Goal: Task Accomplishment & Management: Complete application form

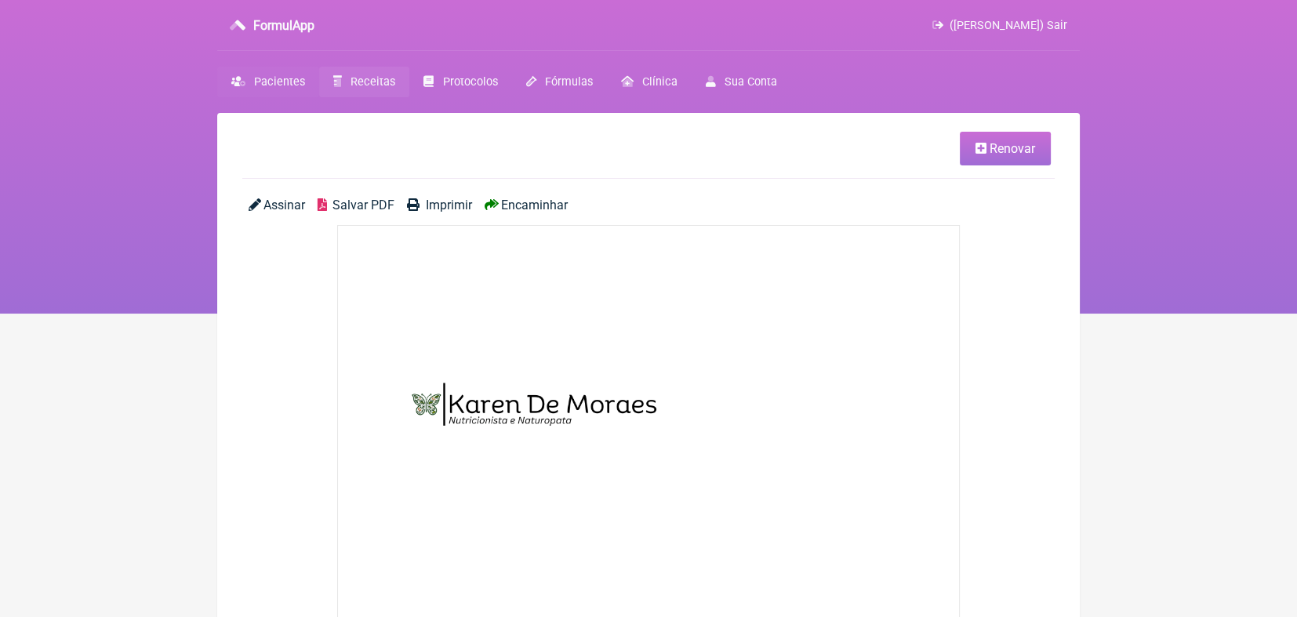
click at [293, 82] on span "Pacientes" at bounding box center [279, 81] width 51 height 13
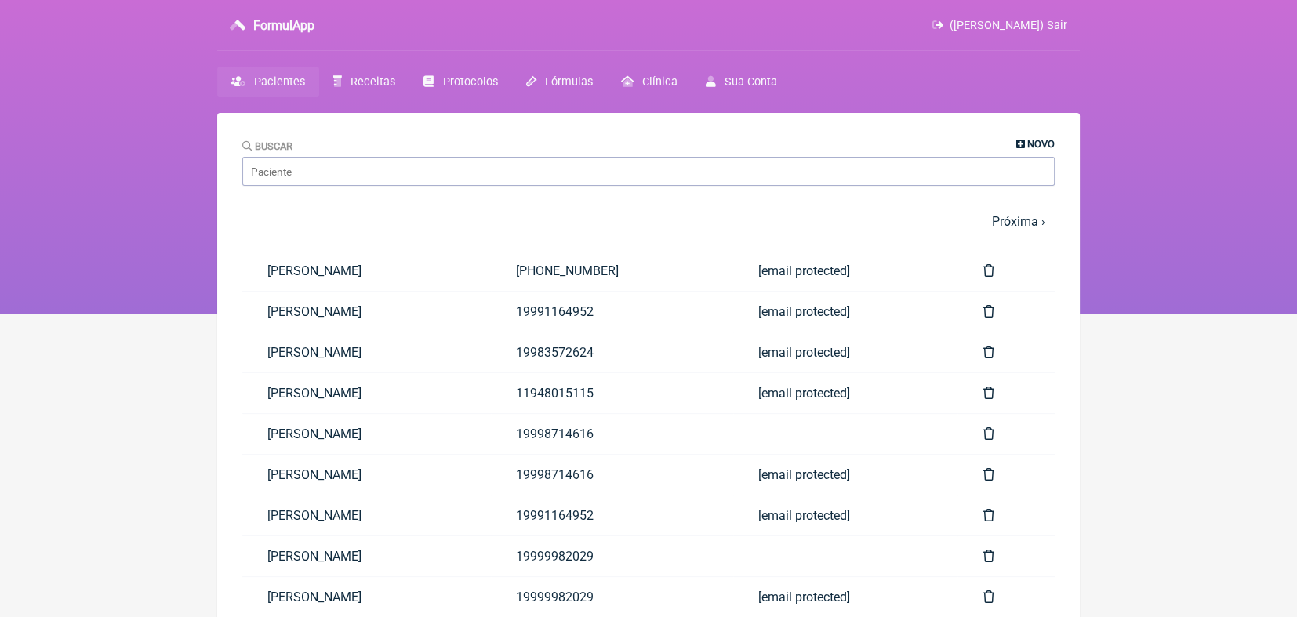
click at [1026, 144] on link "Novo" at bounding box center [1035, 144] width 38 height 12
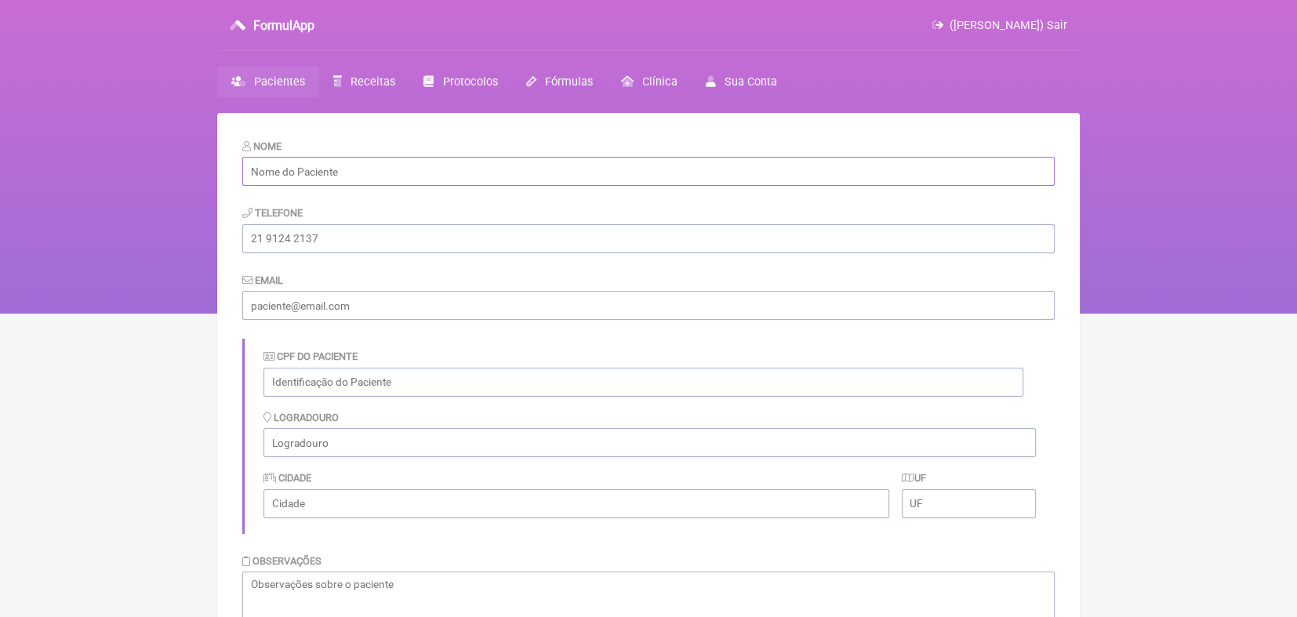
click at [798, 162] on input "text" at bounding box center [648, 171] width 813 height 29
click at [433, 165] on input "Meire" at bounding box center [648, 171] width 813 height 29
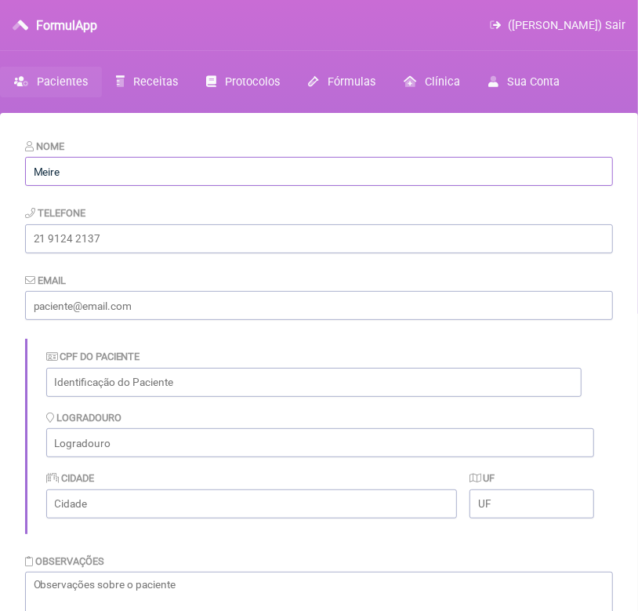
click at [290, 171] on input "Meire" at bounding box center [319, 171] width 588 height 29
type input "Meire Moreira"
click at [226, 241] on input "tel" at bounding box center [319, 238] width 588 height 29
type input "11 993804649"
click at [171, 382] on input "text" at bounding box center [314, 382] width 536 height 29
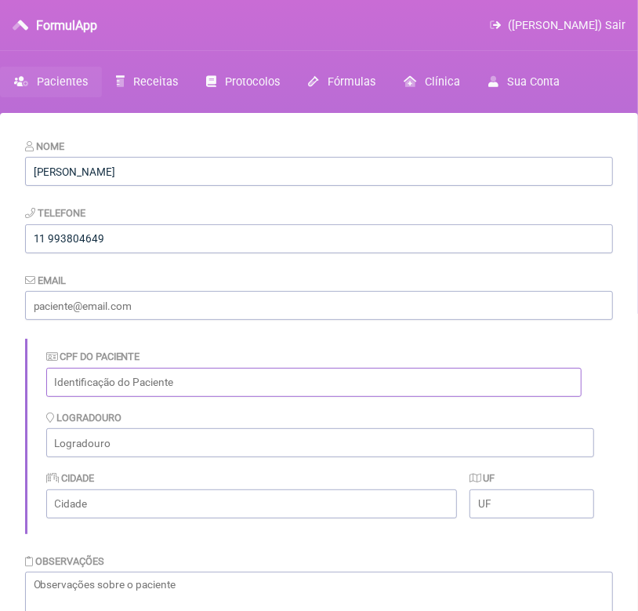
click at [171, 382] on input "text" at bounding box center [314, 382] width 536 height 29
type input "03932801873"
click at [157, 497] on input "text" at bounding box center [251, 503] width 411 height 29
type input "VALINHOS"
type input "moraeskaren@hotmail.com"
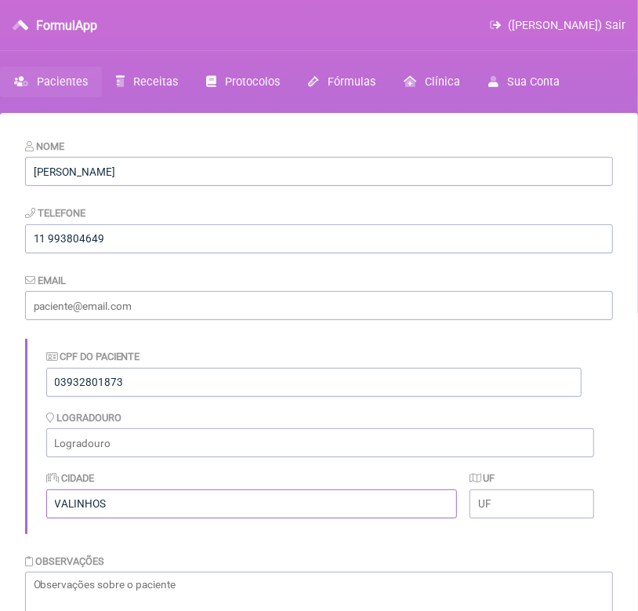
type input "São Paulo"
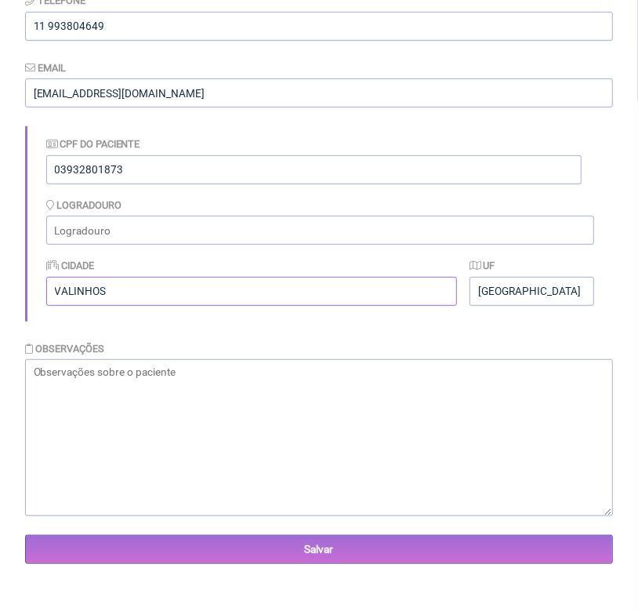
scroll to position [219, 0]
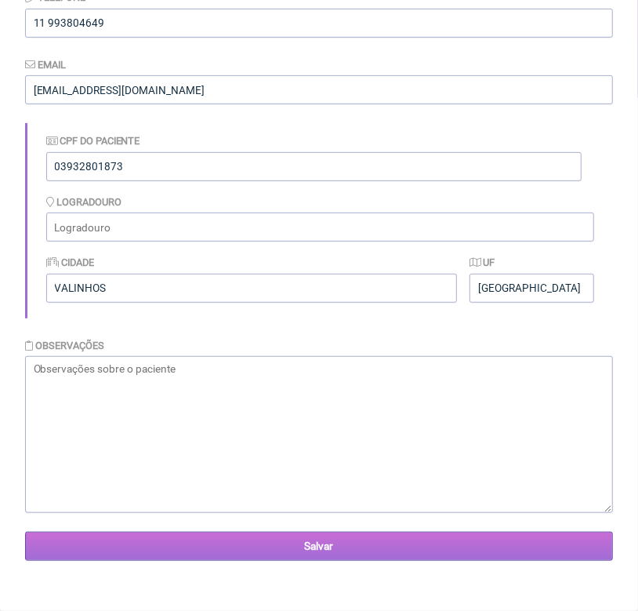
click at [320, 543] on input "Salvar" at bounding box center [319, 546] width 588 height 29
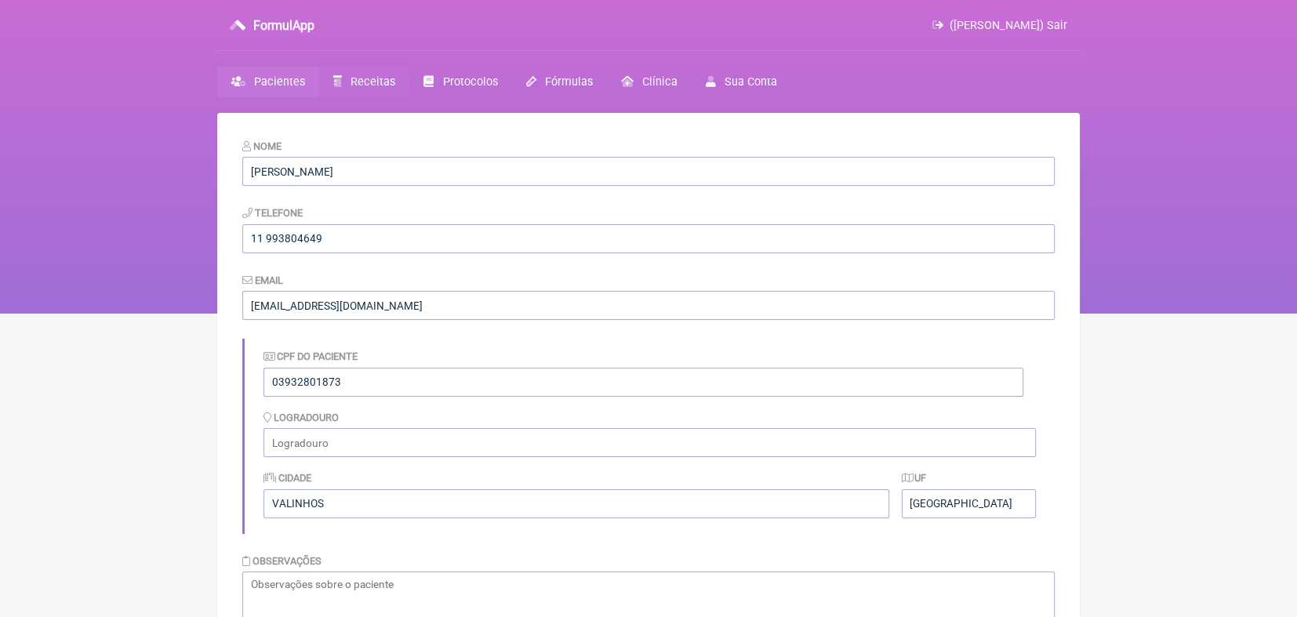
click at [372, 79] on span "Receitas" at bounding box center [373, 81] width 45 height 13
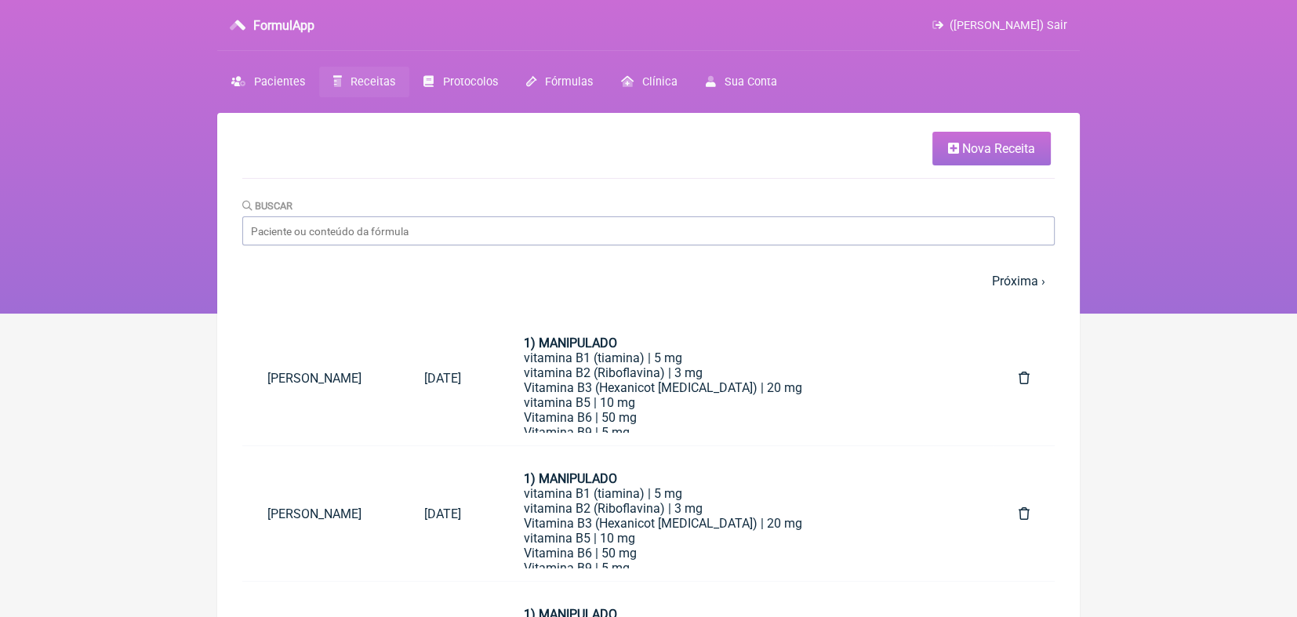
click at [638, 145] on span "Nova Receita" at bounding box center [998, 148] width 73 height 15
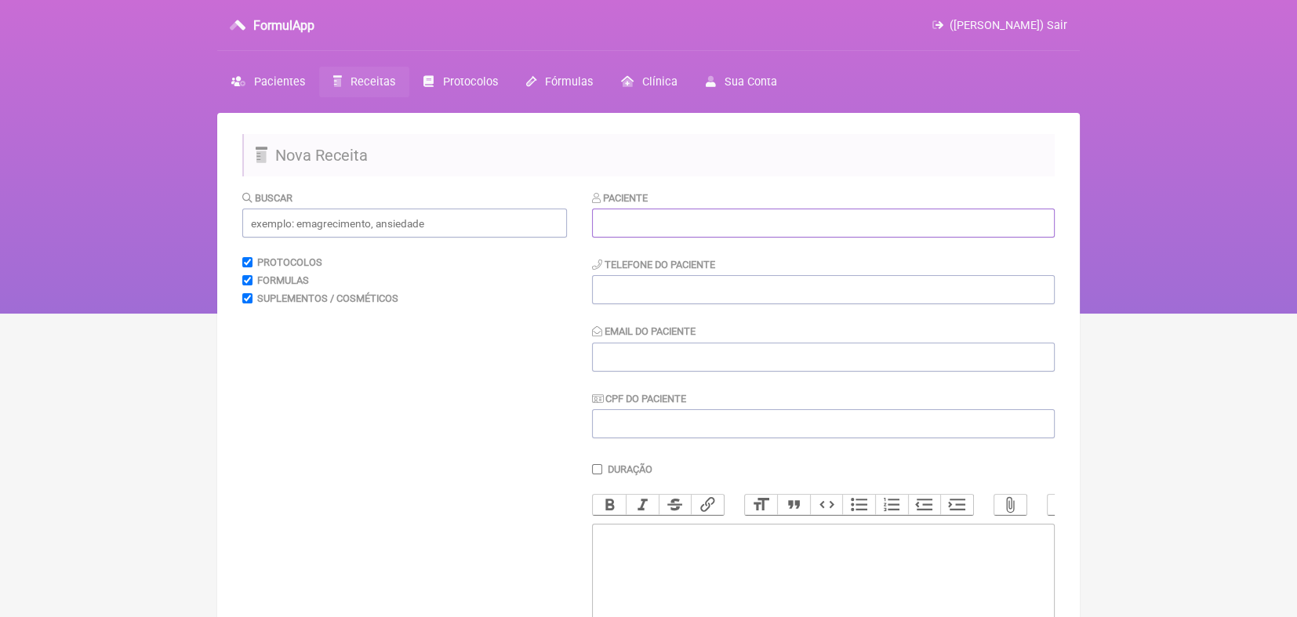
click at [638, 223] on input "text" at bounding box center [823, 223] width 463 height 29
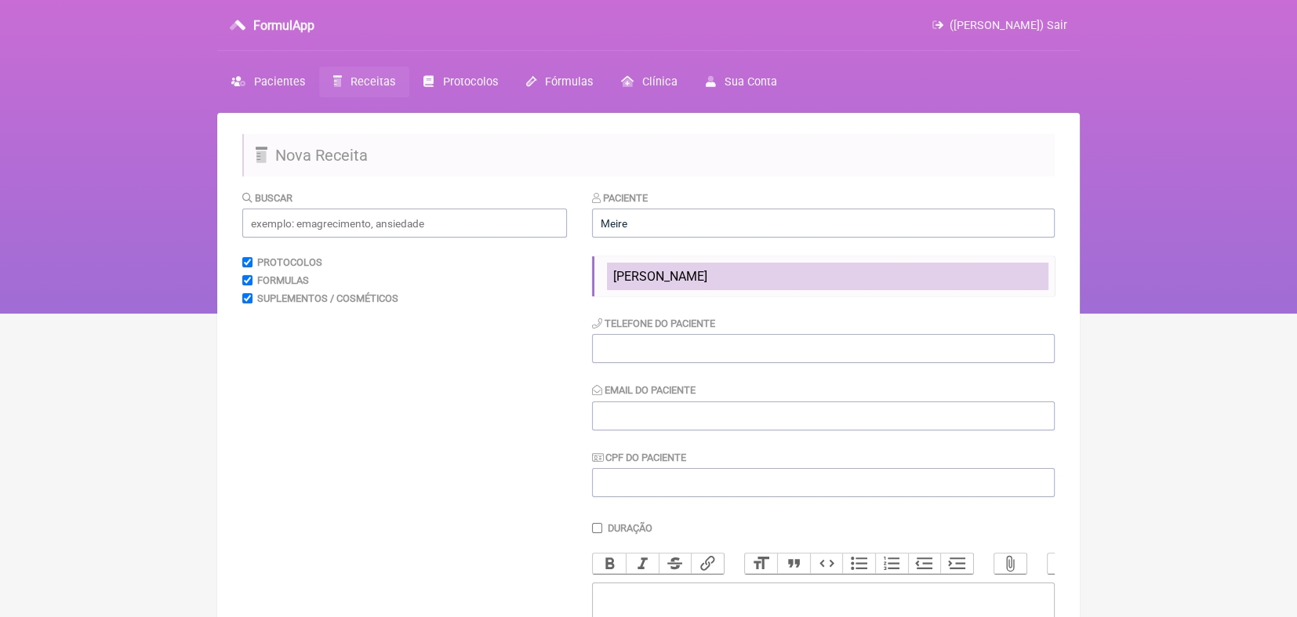
click at [638, 278] on li "Meire Moreira" at bounding box center [828, 276] width 442 height 27
type input "Meire Moreira"
type input "11 993804649"
type input "moraeskaren@hotmail.com"
type input "03932801873"
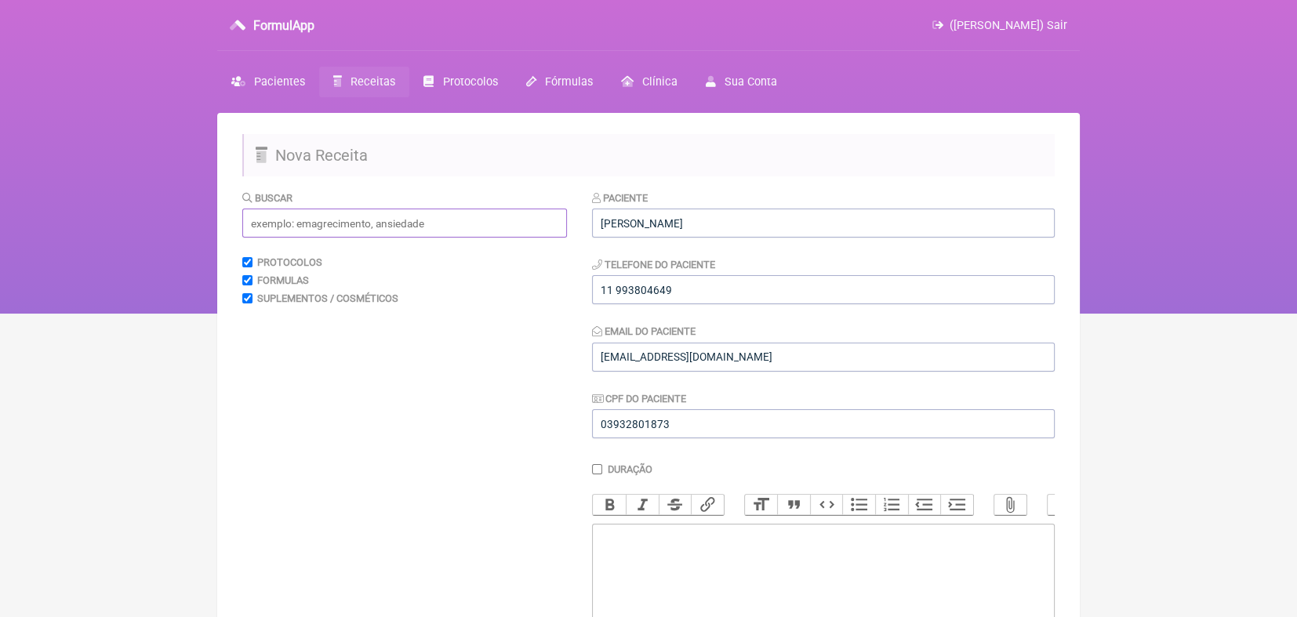
click at [401, 230] on input "text" at bounding box center [404, 223] width 325 height 29
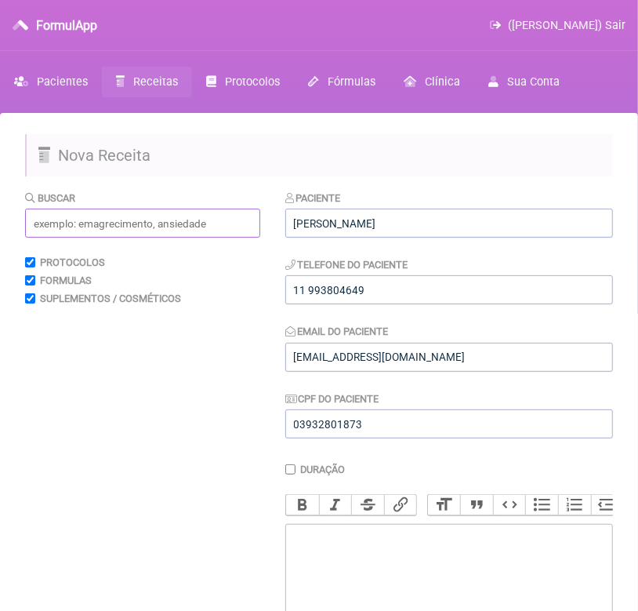
click at [87, 221] on input "text" at bounding box center [142, 223] width 235 height 29
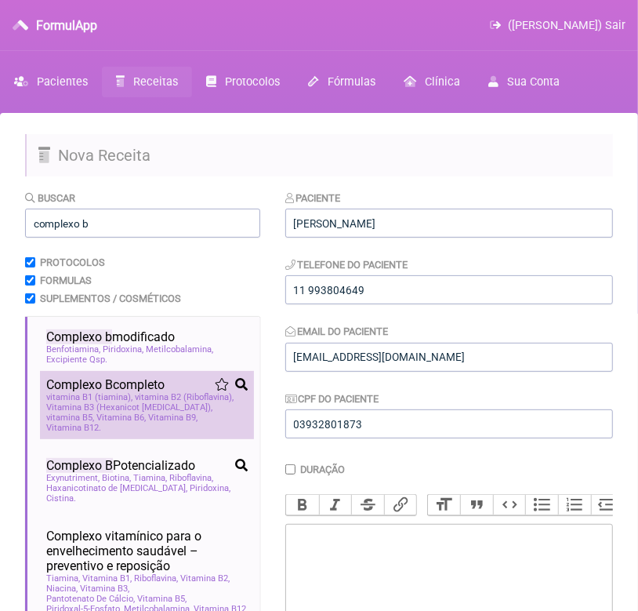
click at [111, 398] on span "vitamina B1 (tiamina)" at bounding box center [89, 397] width 86 height 10
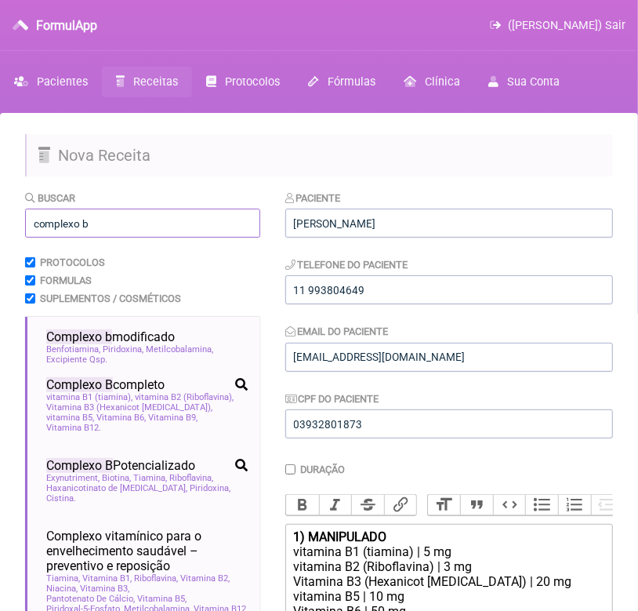
click at [136, 224] on input "complexo b" at bounding box center [142, 223] width 235 height 29
type input "c"
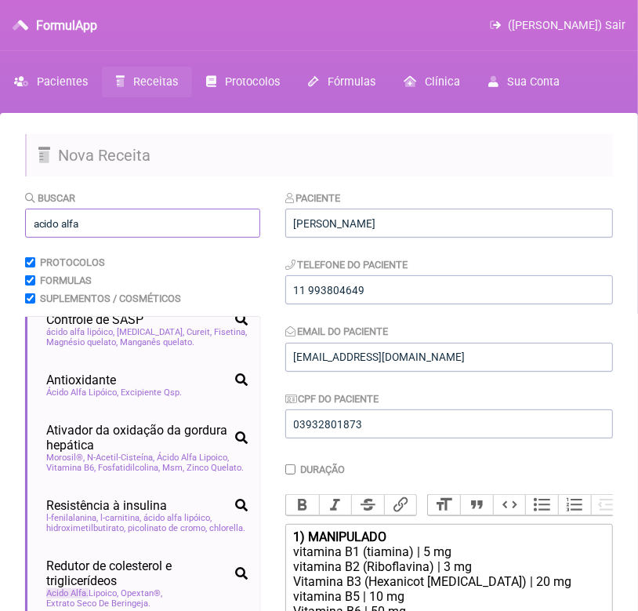
scroll to position [689, 0]
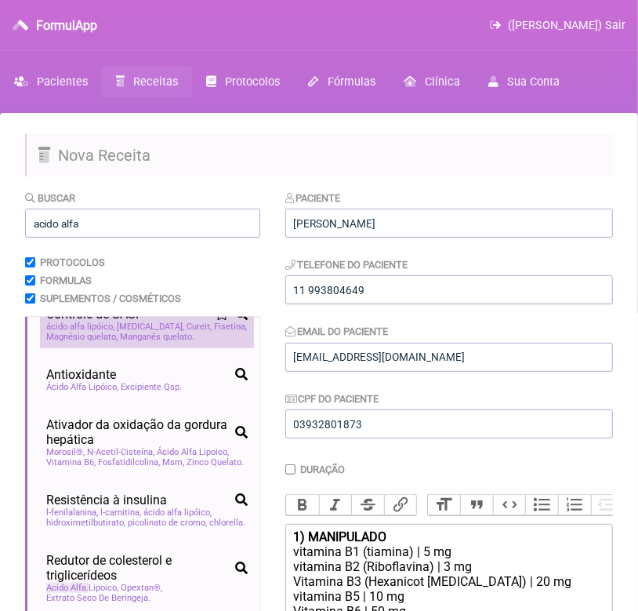
click at [214, 332] on span "Fisetina" at bounding box center [230, 327] width 33 height 10
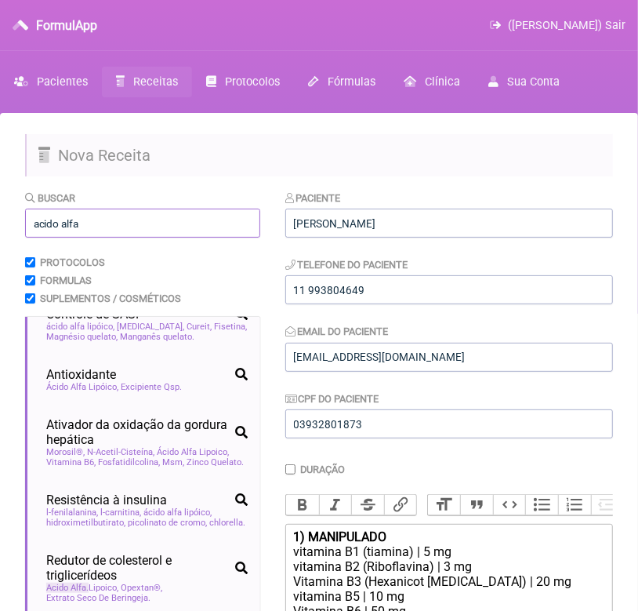
click at [100, 225] on input "acido alfa" at bounding box center [142, 223] width 235 height 29
type input "a"
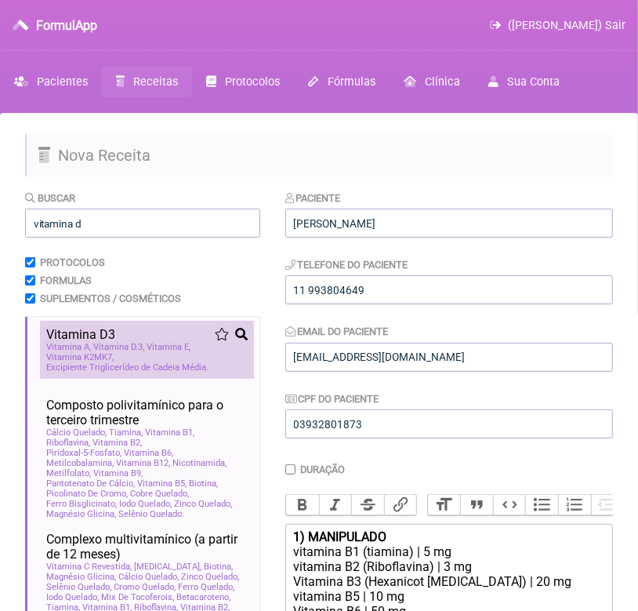
click at [144, 364] on div "Vitamina A Vitamina D 3 Vitamina E Vitamina K2MK7 Excipiente Triglicerídeo de C…" at bounding box center [147, 357] width 202 height 31
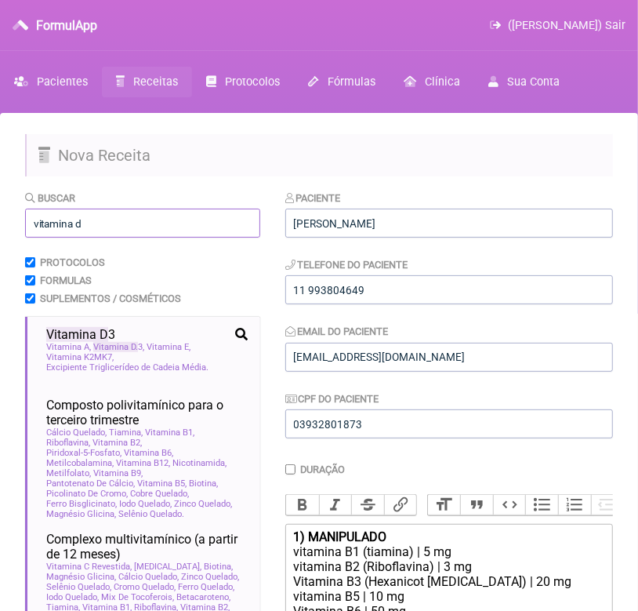
click at [127, 221] on input "vitamina d" at bounding box center [142, 223] width 235 height 29
type input "v"
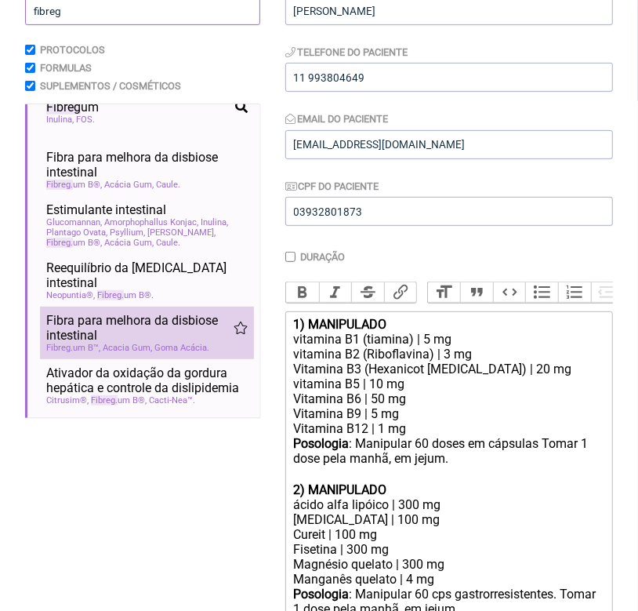
scroll to position [211, 0]
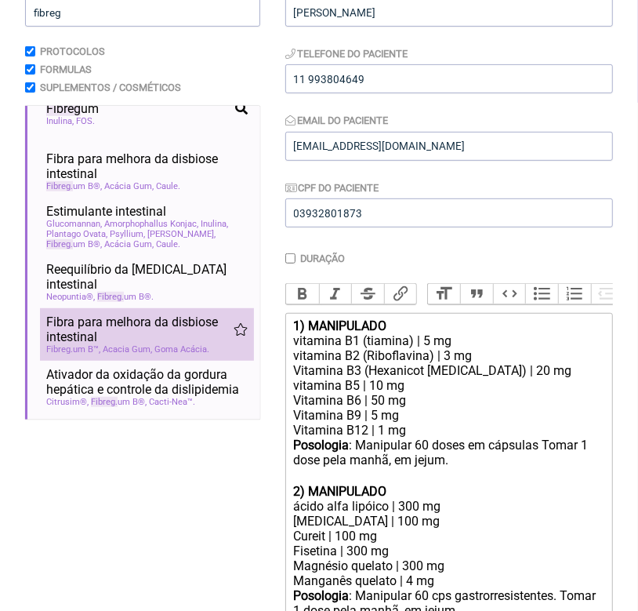
click at [93, 329] on span "Fibra para melhora da disbiose intestinal" at bounding box center [139, 329] width 187 height 30
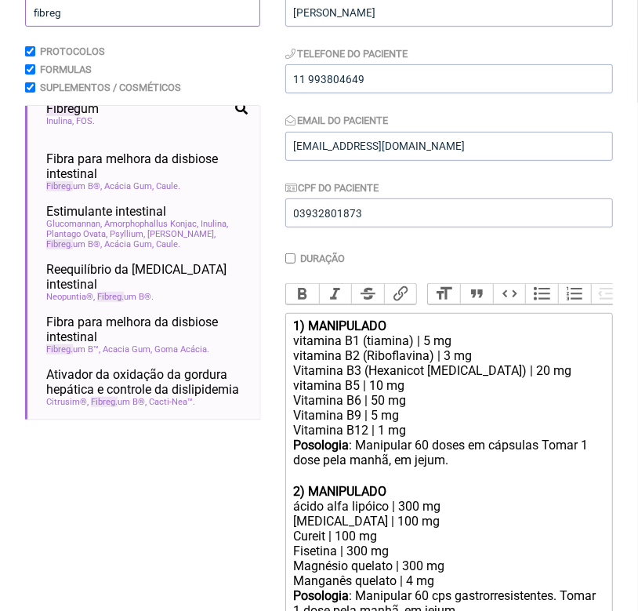
click at [144, 12] on input "fibreg" at bounding box center [142, 12] width 235 height 29
type input "f"
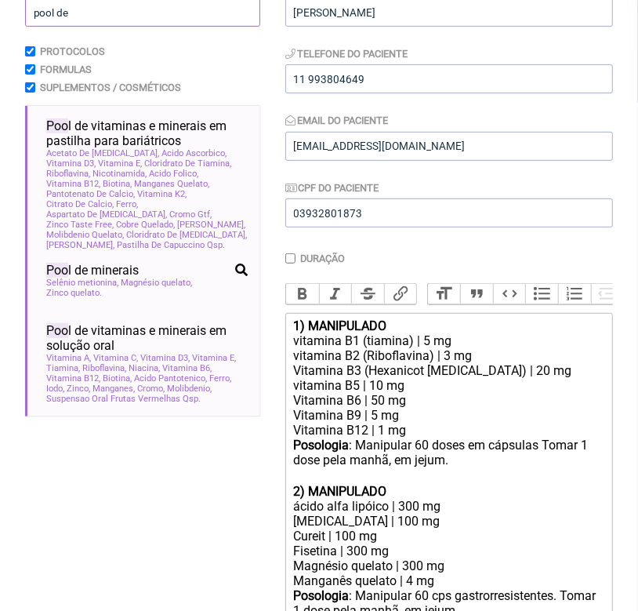
scroll to position [0, 0]
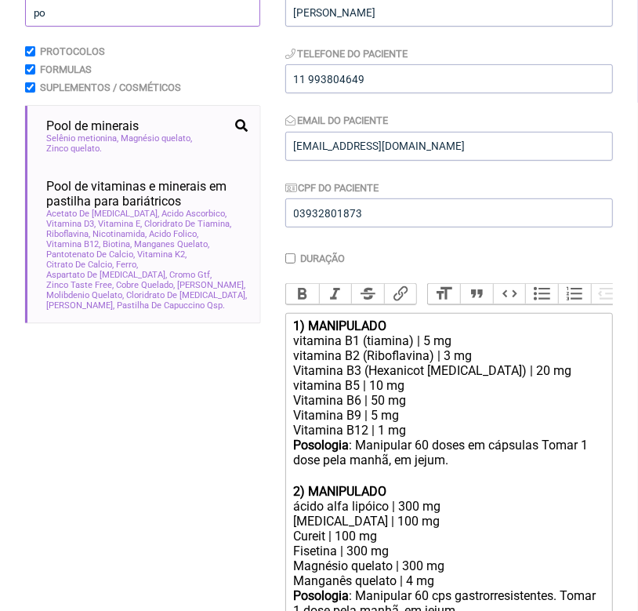
type input "p"
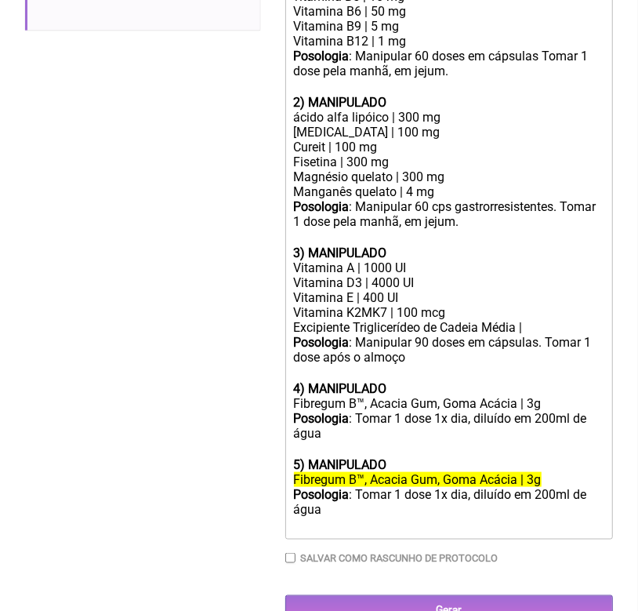
scroll to position [661, 0]
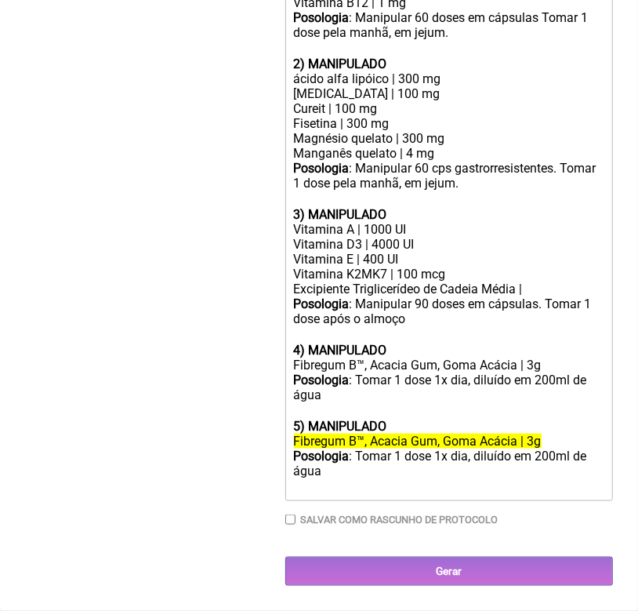
type input "magne"
click at [404, 485] on div "Posologia : Tomar 1 dose 1x dia, diluído em 200ml de água ㅤ" at bounding box center [449, 472] width 311 height 46
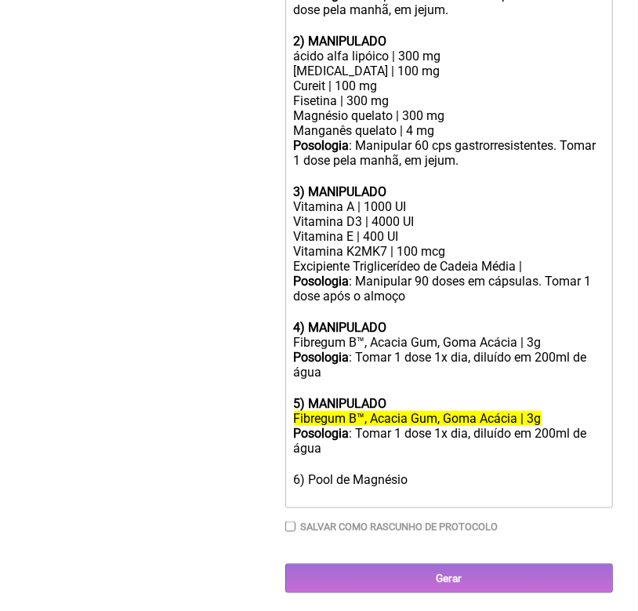
type trix-editor "<div><strong>1) MANIPULADO</strong></div><div>vitamina B1 (tiamina) | 5 mg</div…"
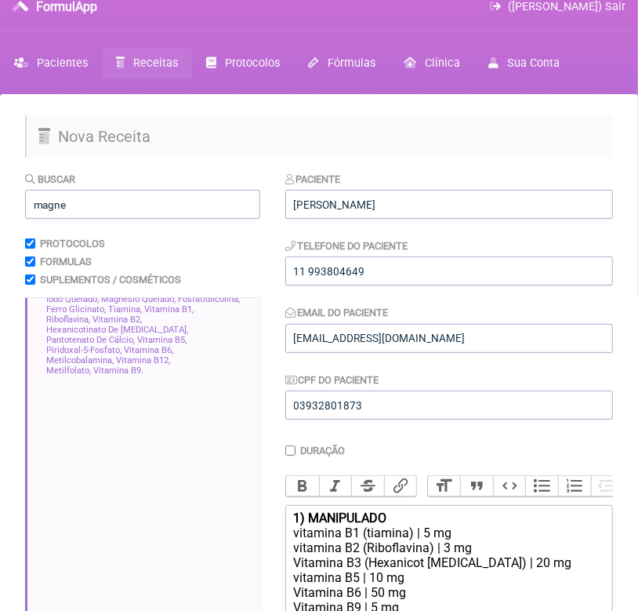
scroll to position [16, 0]
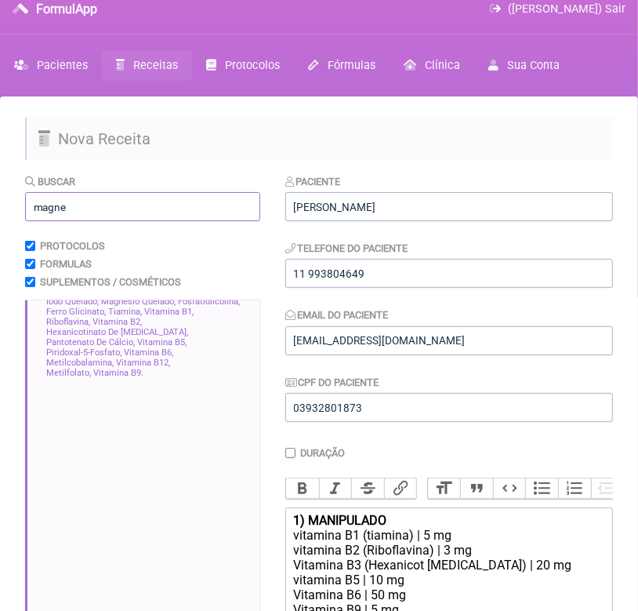
click at [126, 203] on input "magne" at bounding box center [142, 206] width 235 height 29
type input "m"
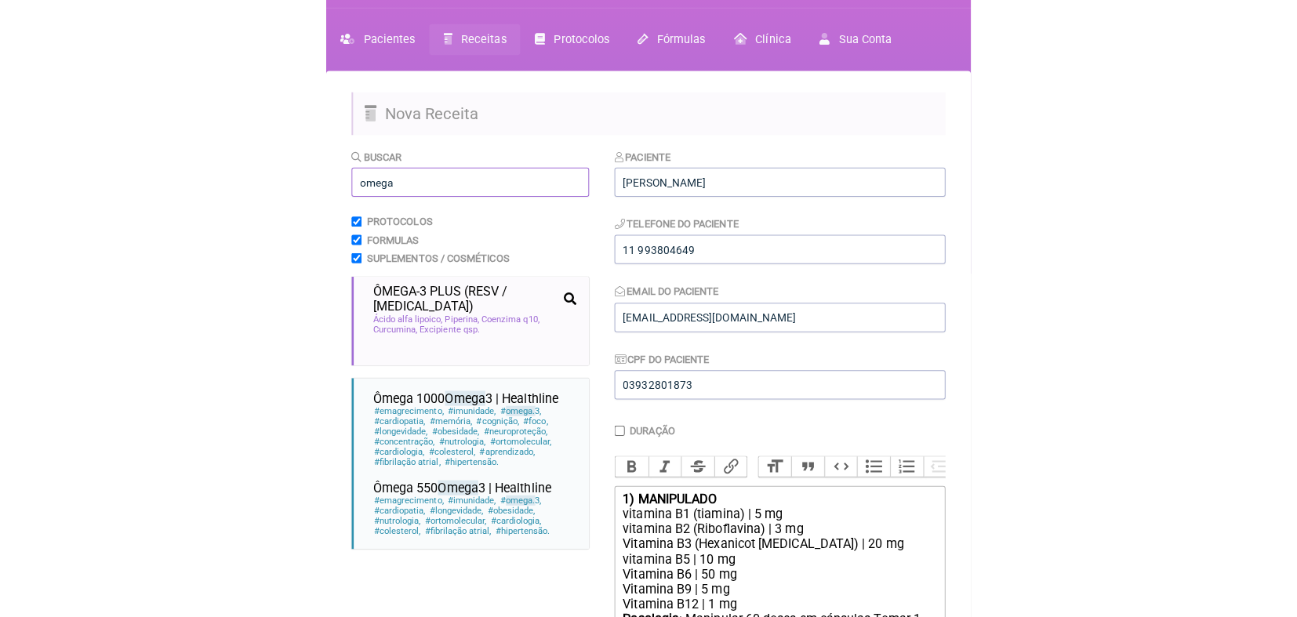
scroll to position [0, 0]
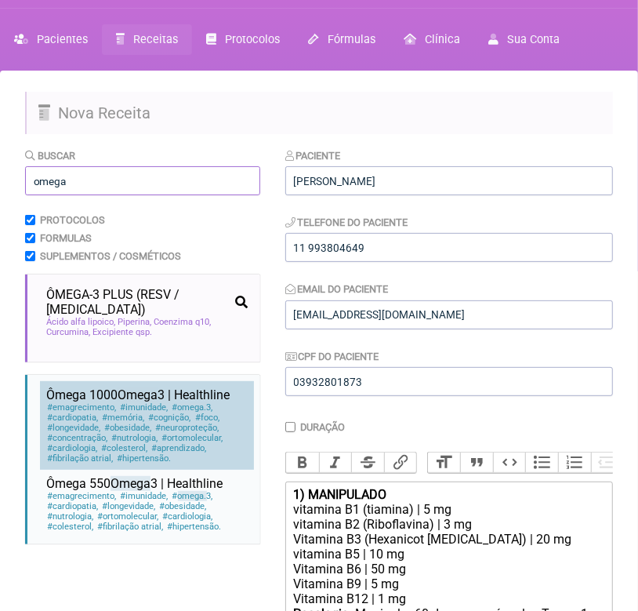
type input "omega"
click at [206, 431] on span "neuroproteção" at bounding box center [187, 428] width 65 height 10
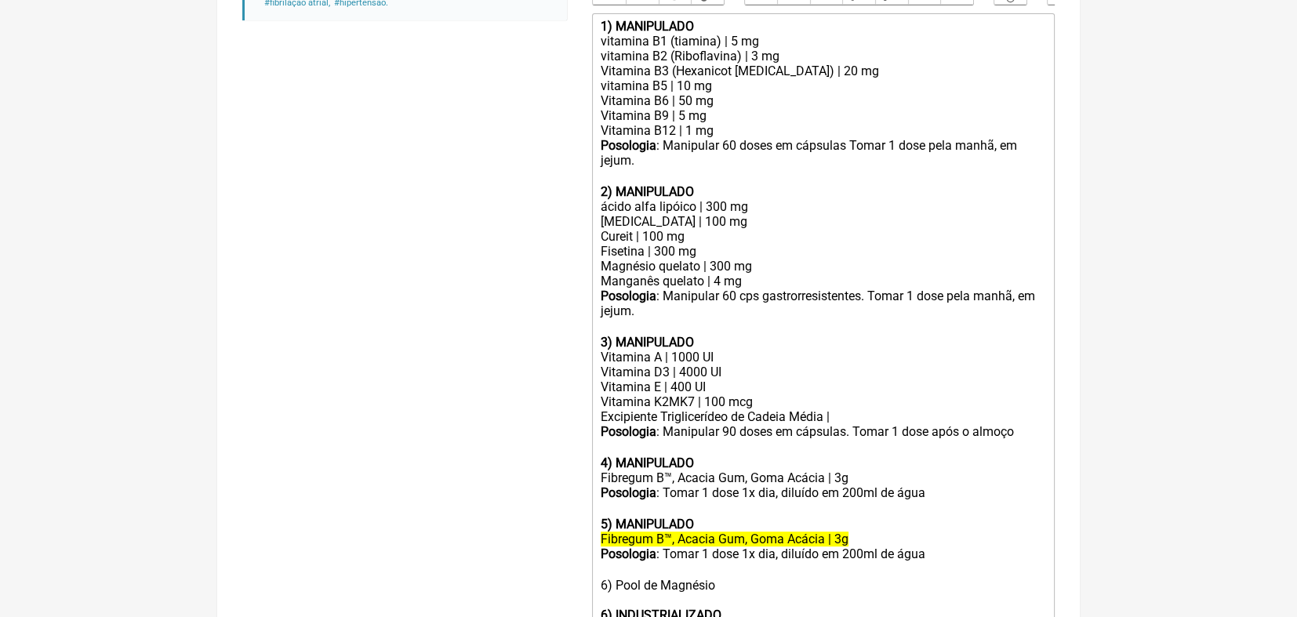
scroll to position [515, 0]
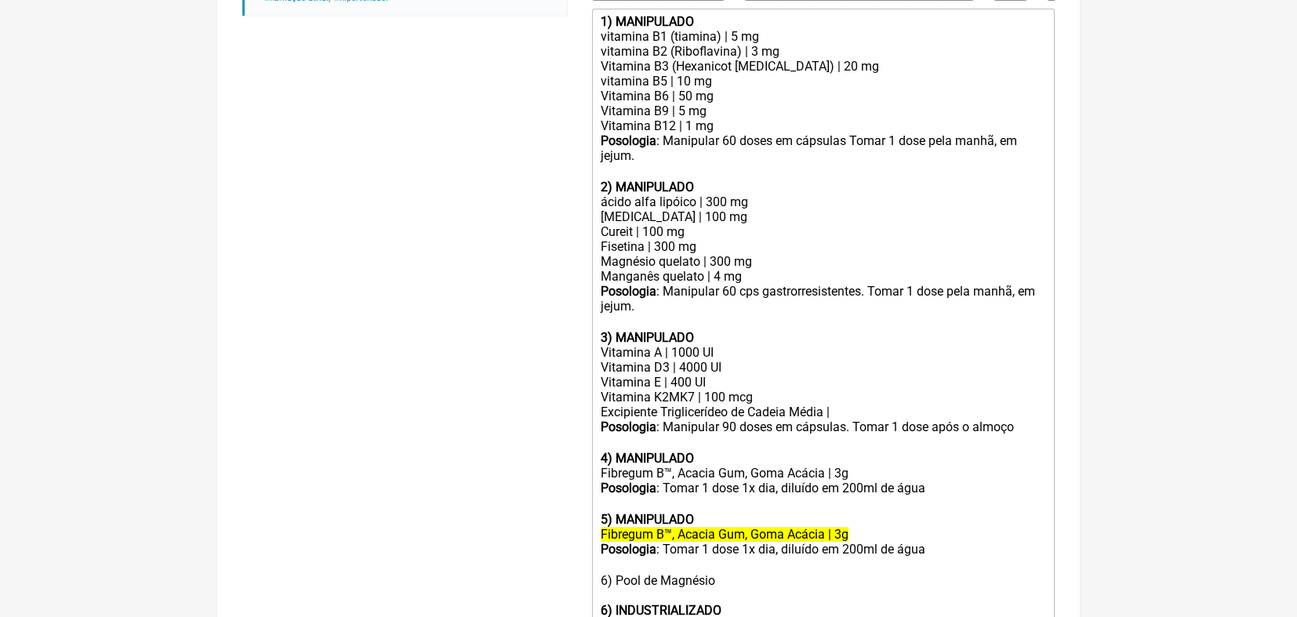
click at [638, 254] on div "Fisetina | 300 mg" at bounding box center [823, 246] width 445 height 15
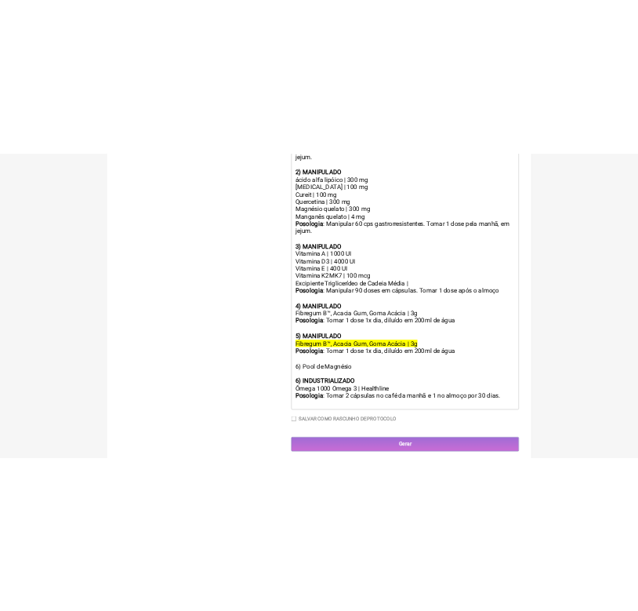
scroll to position [667, 0]
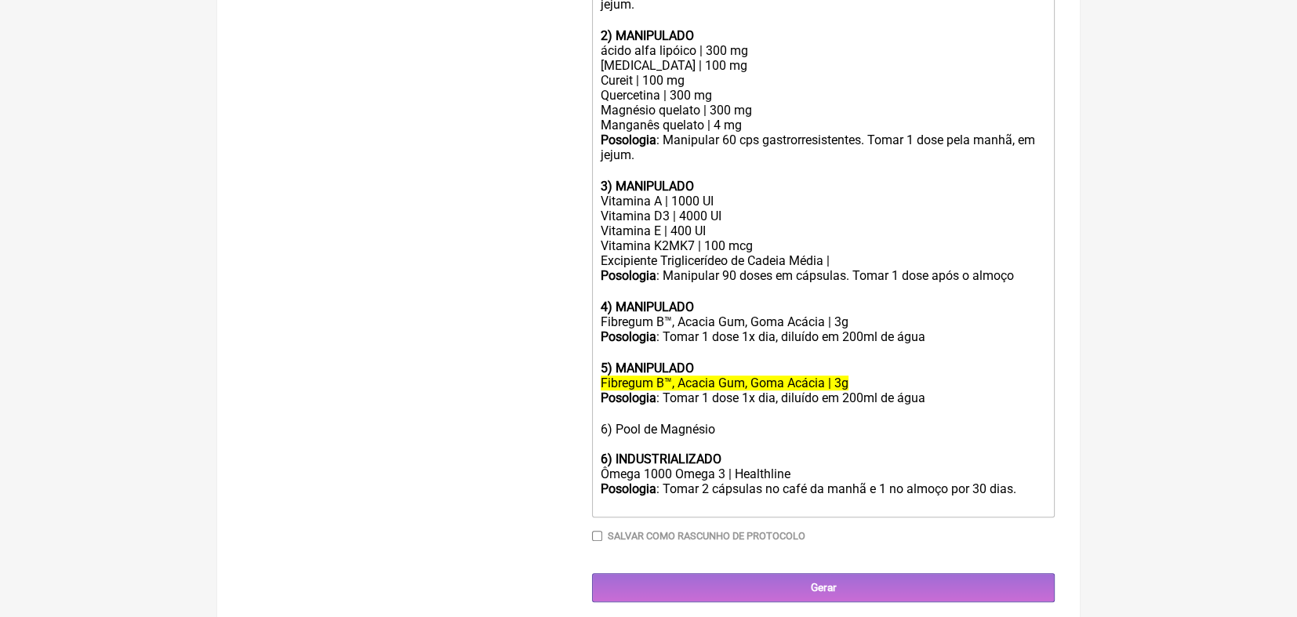
click at [638, 361] on div "Posologia : Tomar 1 dose 1x dia, diluído em 200ml de água ㅤ" at bounding box center [823, 344] width 445 height 31
click at [638, 354] on div "Posologia : Tomar 1 dose 1x dia, antes do almoço, diluído em 200ml de água ㅤ" at bounding box center [823, 344] width 445 height 31
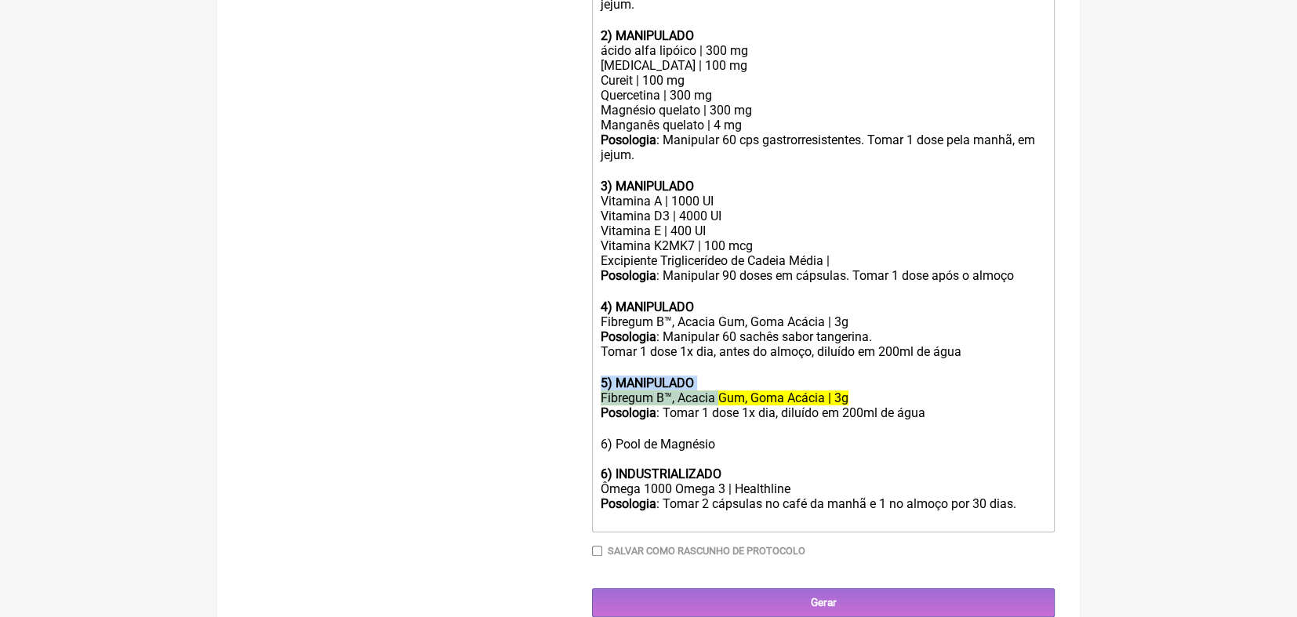
drag, startPoint x: 597, startPoint y: 402, endPoint x: 720, endPoint y: 424, distance: 124.9
click at [638, 424] on trix-editor "1) MANIPULADO vitamina B1 (tiamina) | 5 mg vitamina B2 (Riboflavina) | 3 mg Vit…" at bounding box center [823, 194] width 463 height 675
click at [638, 427] on div "Posologia : Tomar 1 dose 1x dia, diluído em 200ml de água ㅤ 6) Pool de Magnésio" at bounding box center [823, 435] width 445 height 61
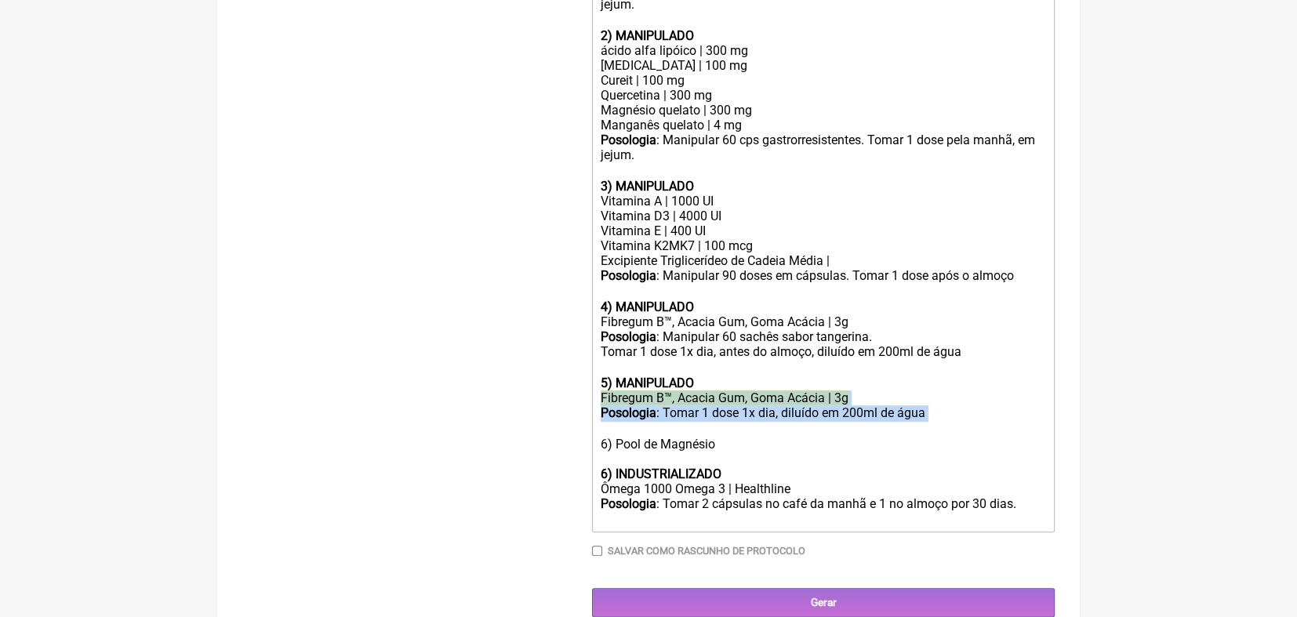
drag, startPoint x: 602, startPoint y: 420, endPoint x: 943, endPoint y: 439, distance: 341.7
click at [638, 439] on trix-editor "1) MANIPULADO vitamina B1 (tiamina) | 5 mg vitamina B2 (Riboflavina) | 3 mg Vit…" at bounding box center [823, 194] width 463 height 675
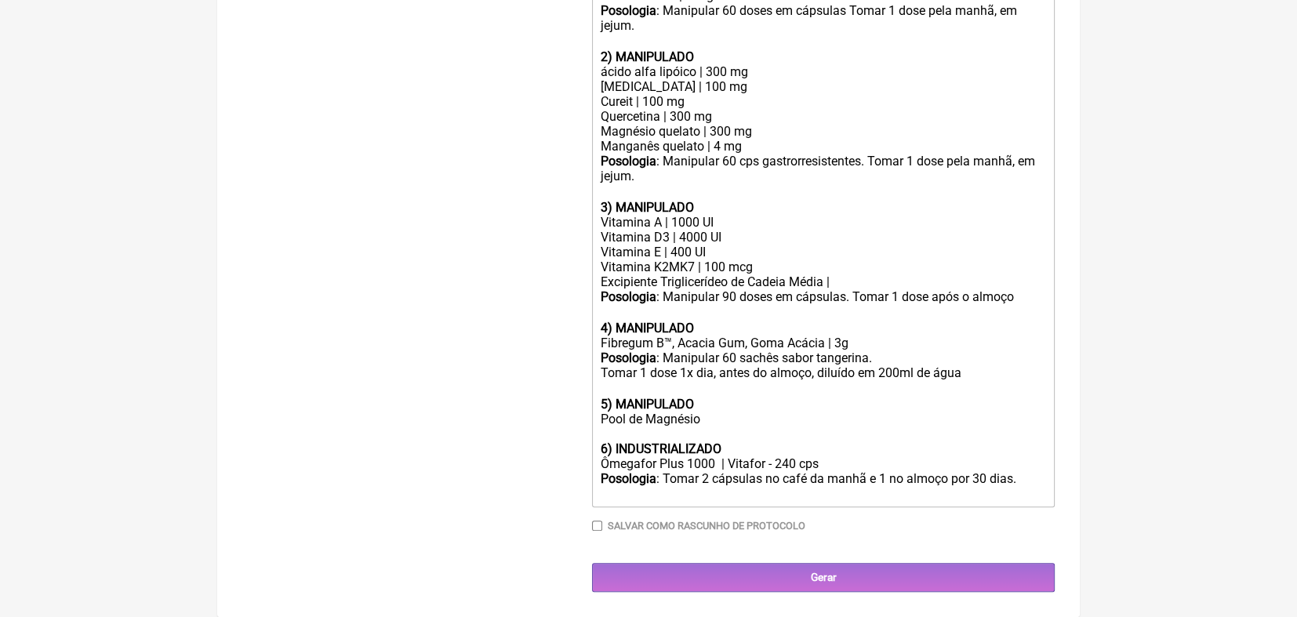
click at [638, 480] on div "Posologia : Tomar 2 cápsulas no café da manhã e 1 no almoço por 30 dias." at bounding box center [823, 486] width 445 height 30
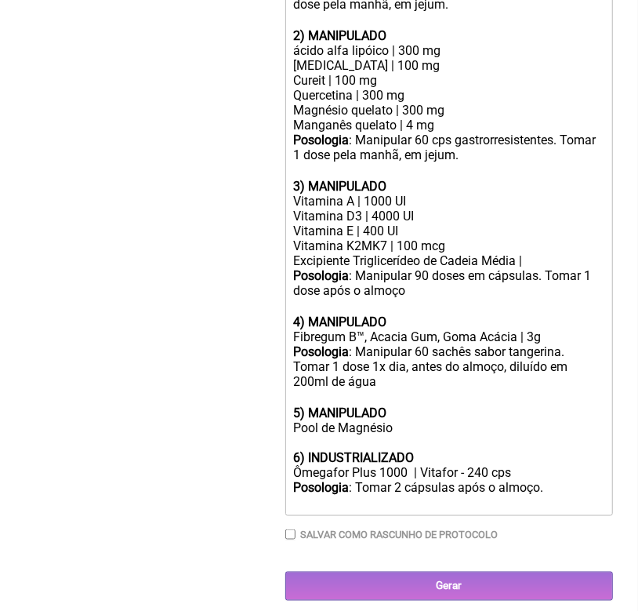
click at [339, 448] on div "Pool de Magnésio" at bounding box center [449, 435] width 311 height 30
click at [358, 449] on div "Magnésio" at bounding box center [449, 435] width 311 height 30
click at [427, 450] on div "Magnésio" at bounding box center [449, 435] width 311 height 30
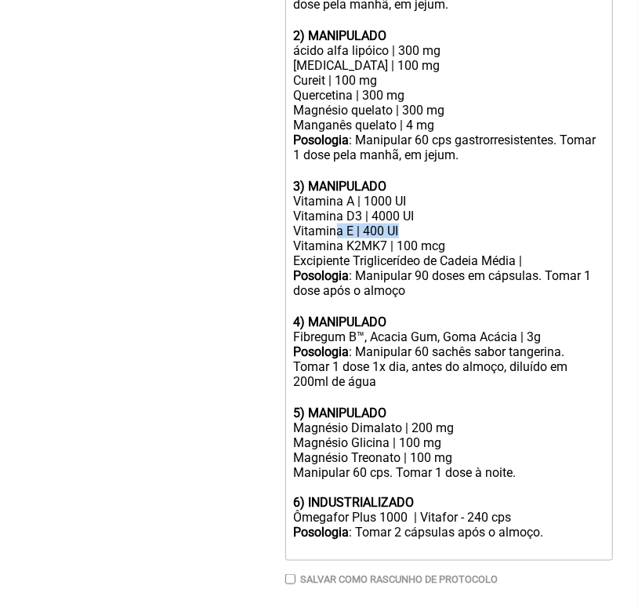
drag, startPoint x: 409, startPoint y: 249, endPoint x: 338, endPoint y: 255, distance: 71.6
click at [338, 238] on div "Vitamina E | 400 UI" at bounding box center [449, 231] width 311 height 15
drag, startPoint x: 409, startPoint y: 218, endPoint x: 293, endPoint y: 224, distance: 115.5
click at [294, 209] on div "Vitamina A | 1000 UI" at bounding box center [449, 201] width 311 height 15
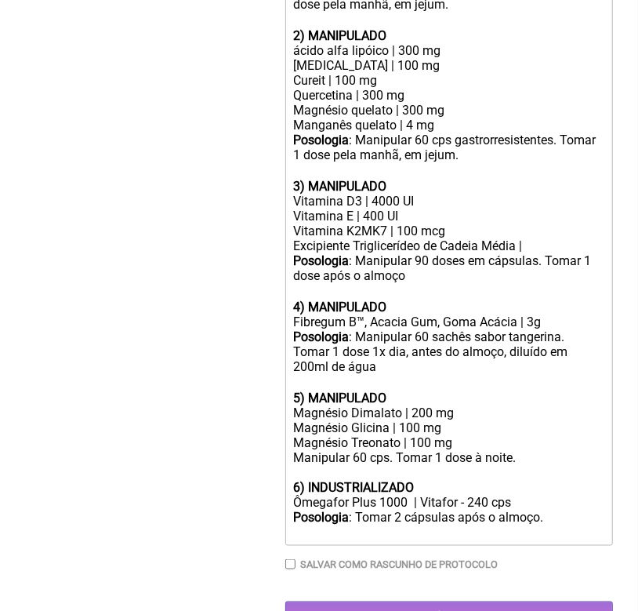
click at [405, 224] on div "Vitamina E | 400 UI" at bounding box center [449, 216] width 311 height 15
type trix-editor "<div><strong>1) MANIPULADO</strong></div><div>vitamina B1 (tiamina) | 5 mg</div…"
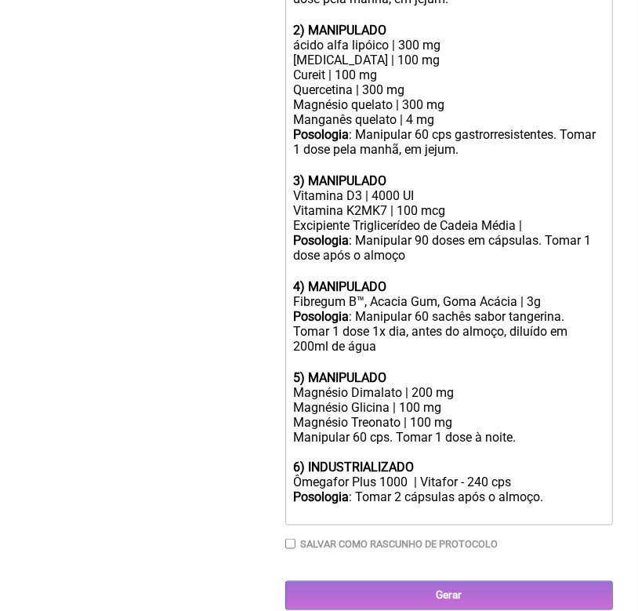
scroll to position [719, 0]
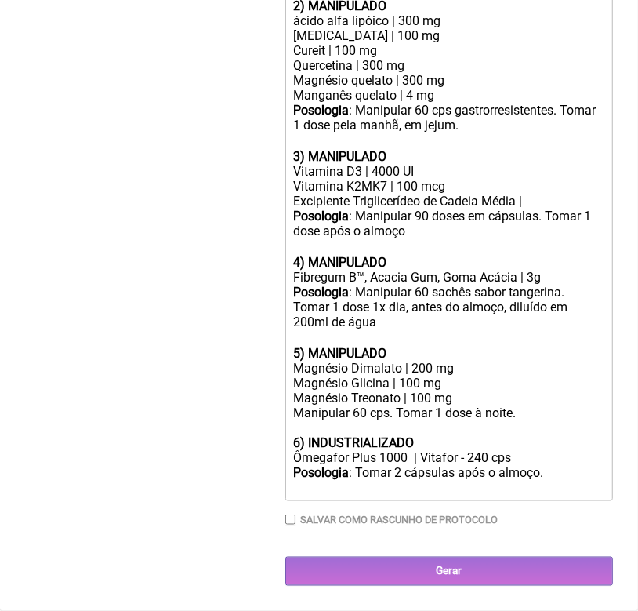
click at [289, 520] on input "Salvar como rascunho de Protocolo" at bounding box center [290, 519] width 10 height 10
checkbox input "true"
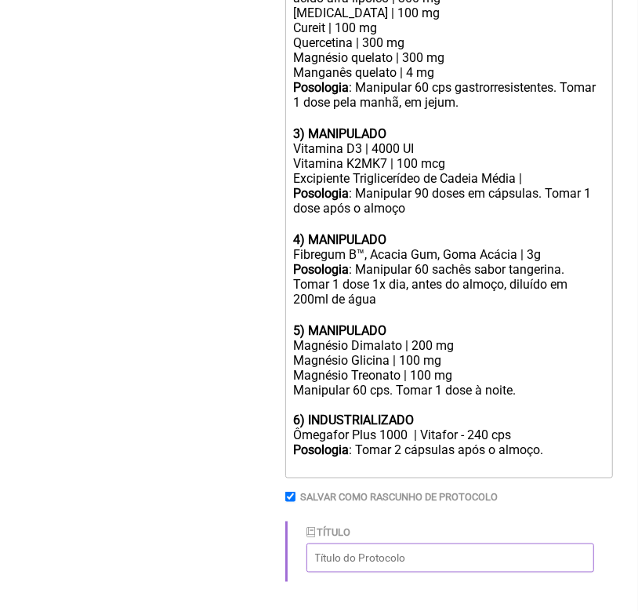
click at [354, 573] on input "Título" at bounding box center [451, 558] width 288 height 29
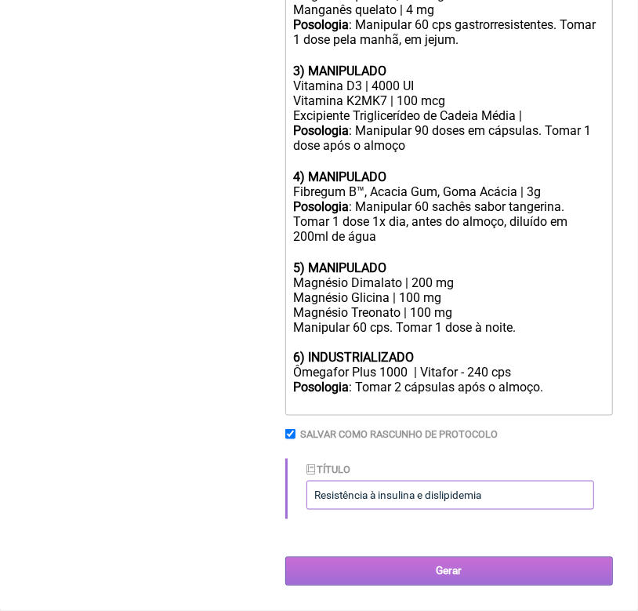
type input "Resistência à insulina e dislipidemia"
click at [457, 569] on input "Gerar" at bounding box center [449, 571] width 328 height 29
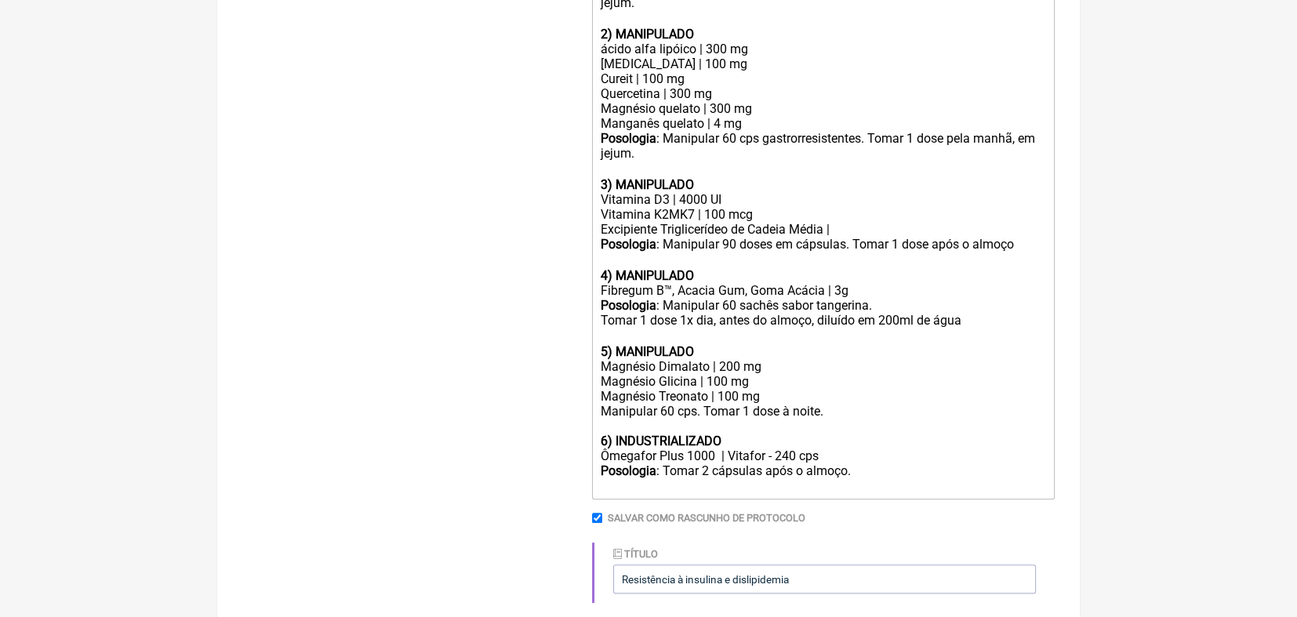
scroll to position [769, 0]
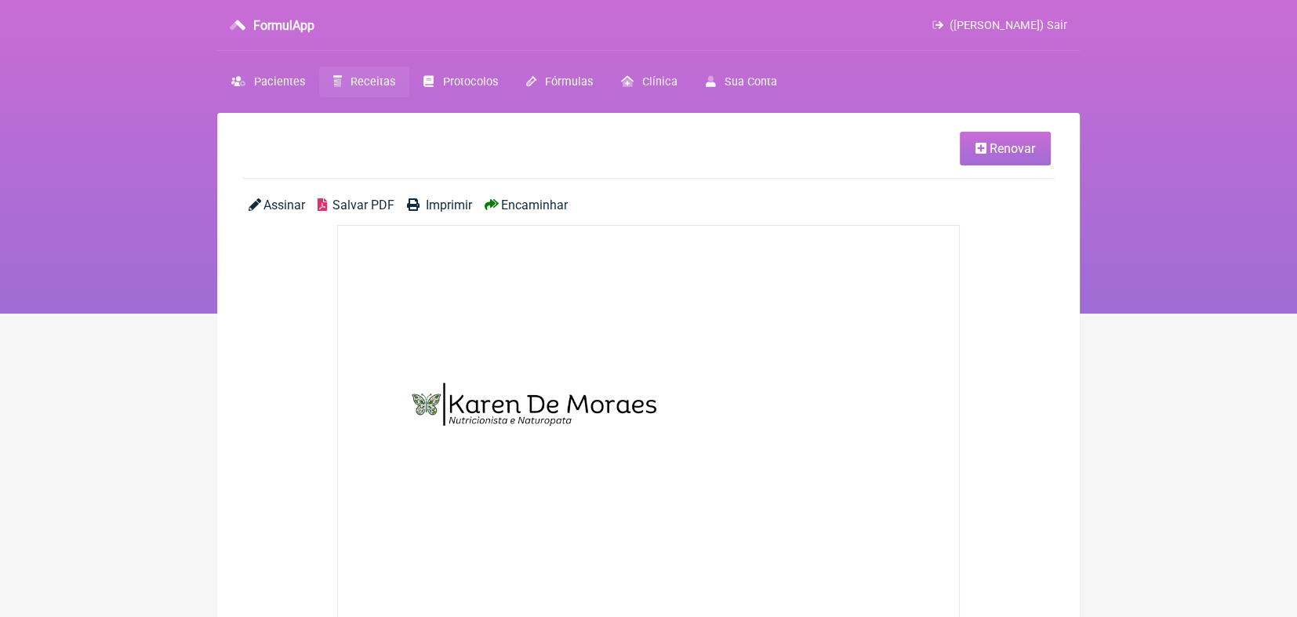
click at [351, 78] on span "Receitas" at bounding box center [373, 81] width 45 height 13
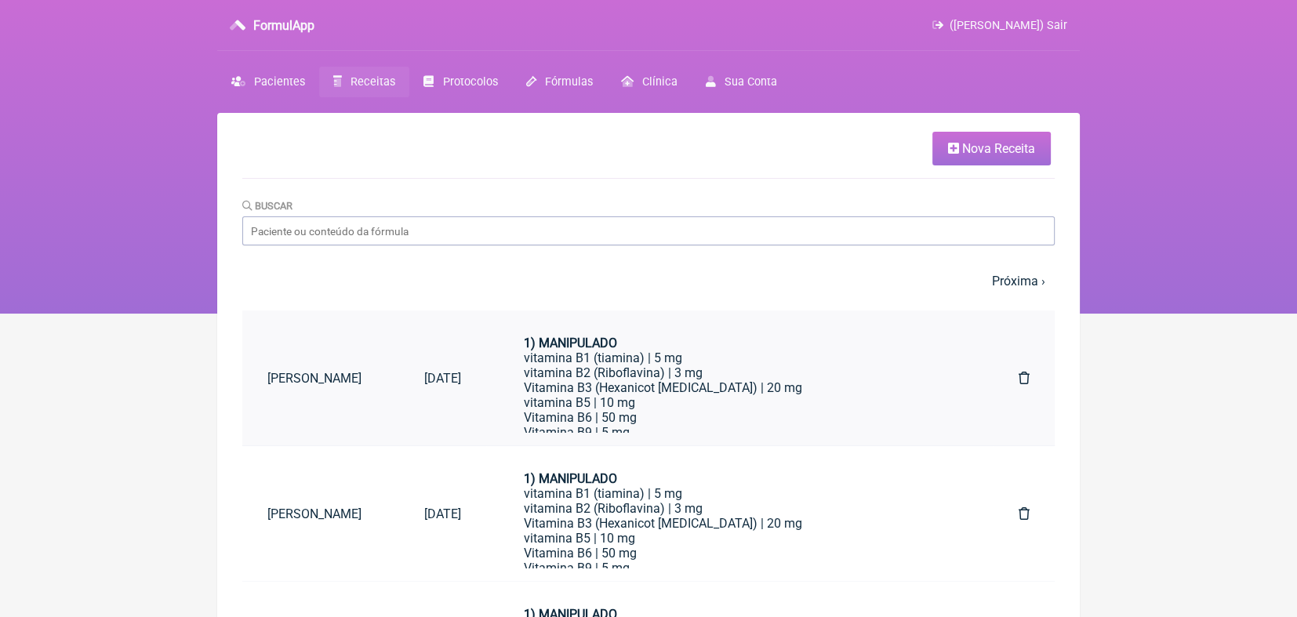
click at [282, 378] on link "Meire Moreira" at bounding box center [320, 378] width 157 height 40
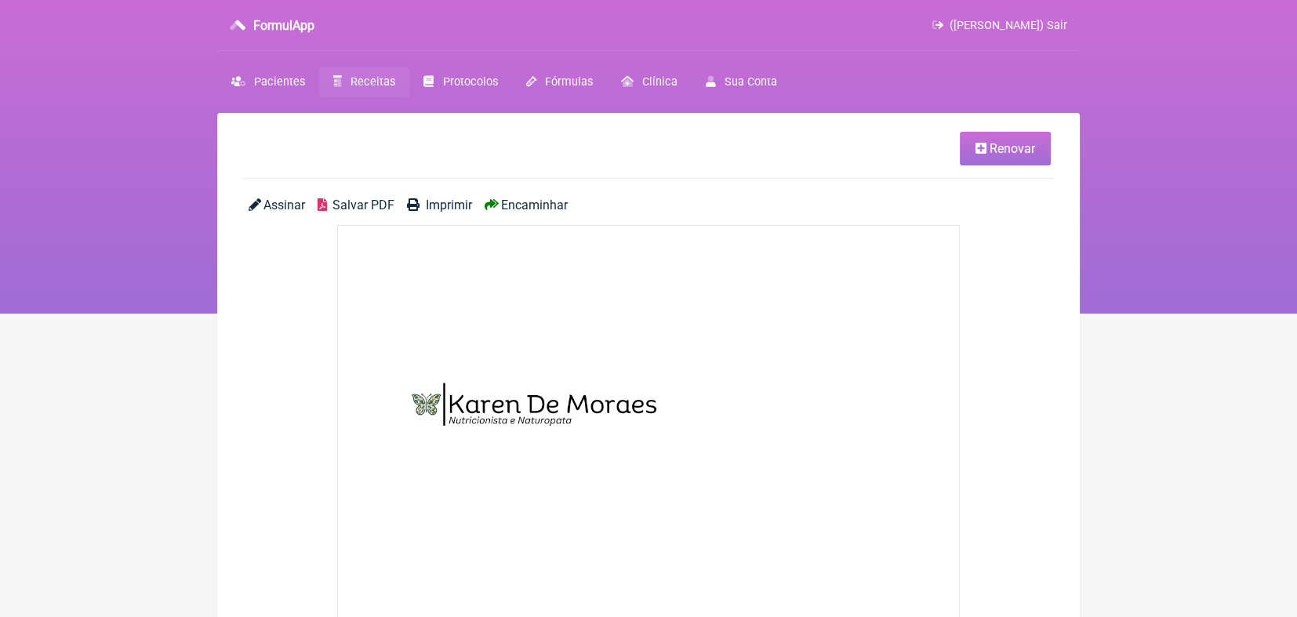
click at [389, 83] on span "Receitas" at bounding box center [373, 81] width 45 height 13
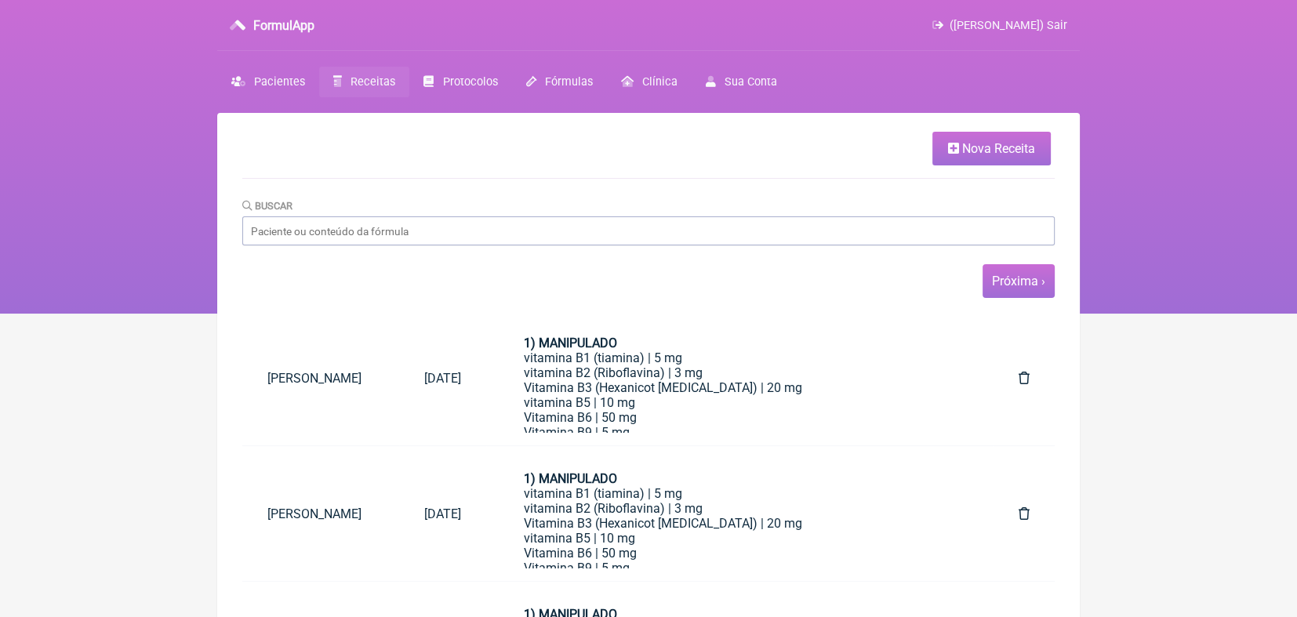
click at [1002, 284] on link "Próxima ›" at bounding box center [1018, 281] width 53 height 15
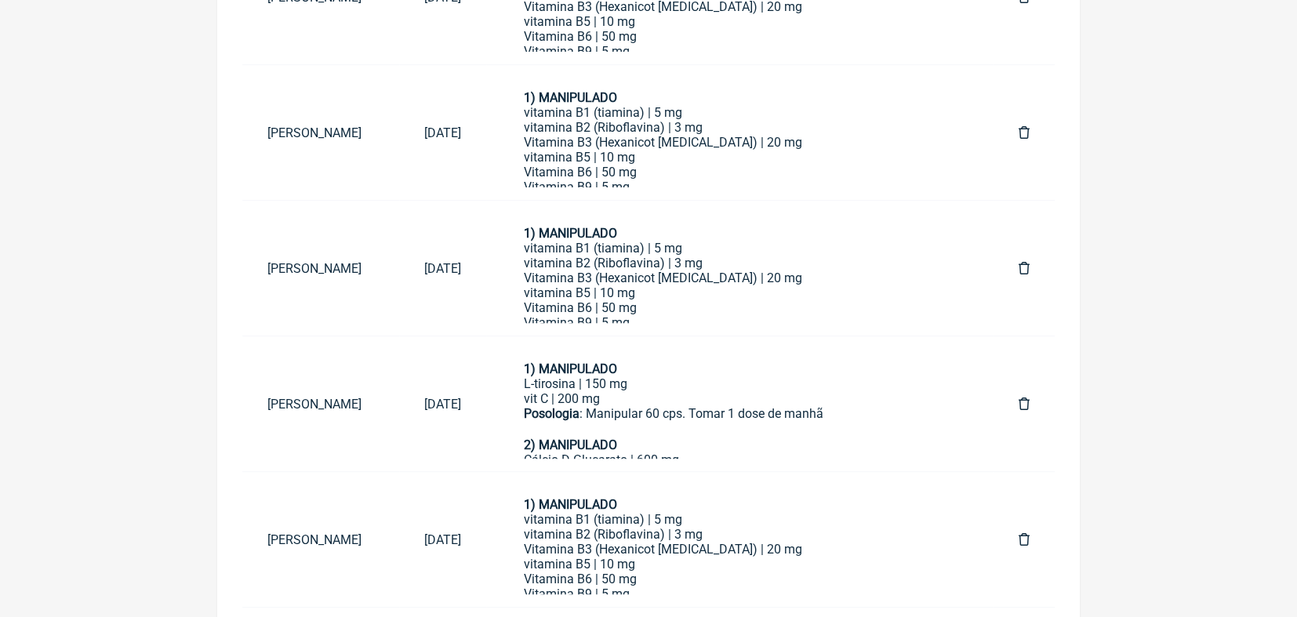
scroll to position [809, 0]
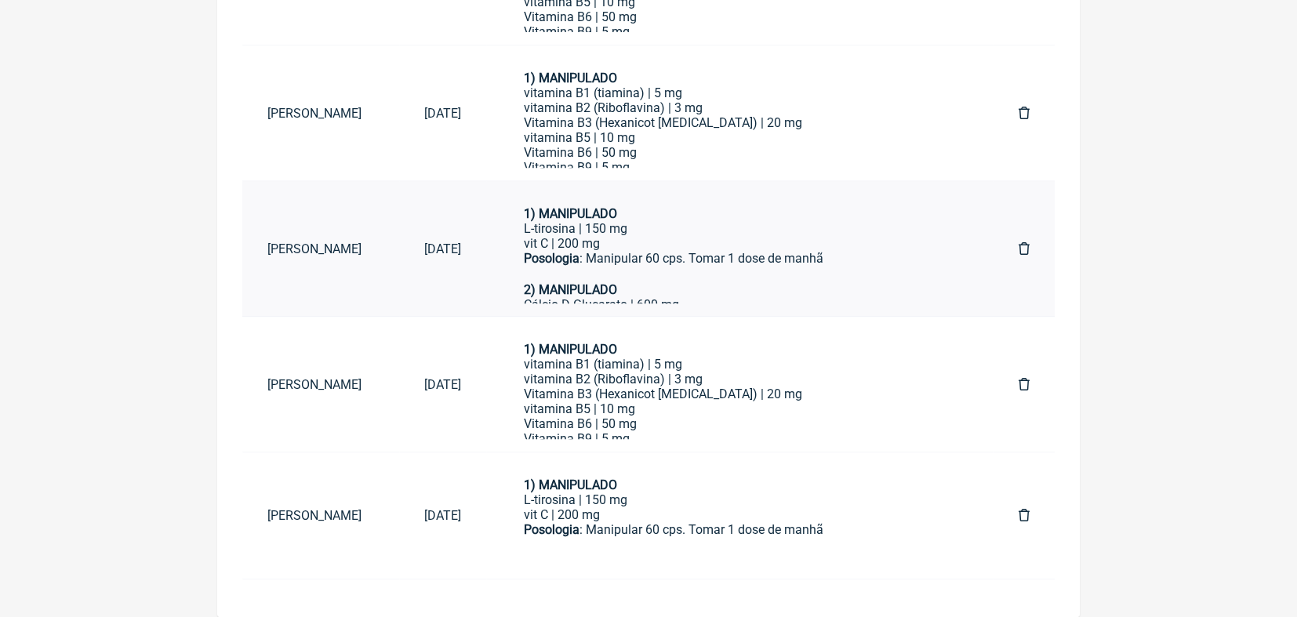
click at [346, 245] on link "[PERSON_NAME]" at bounding box center [320, 249] width 157 height 40
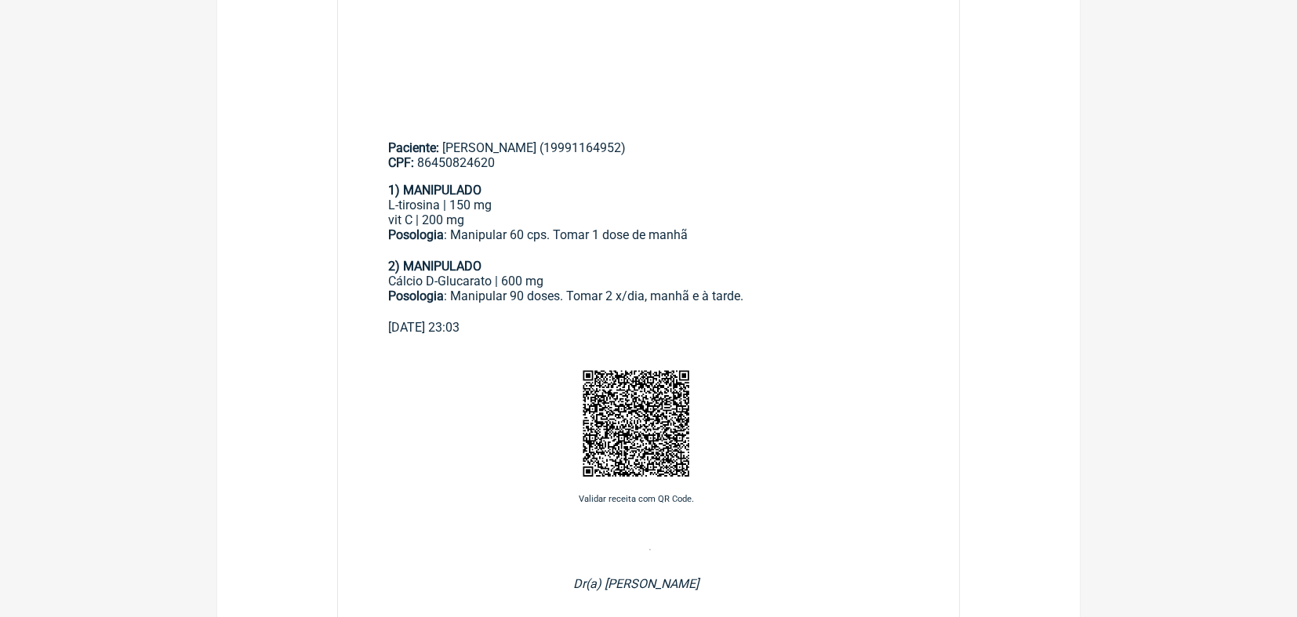
scroll to position [510, 0]
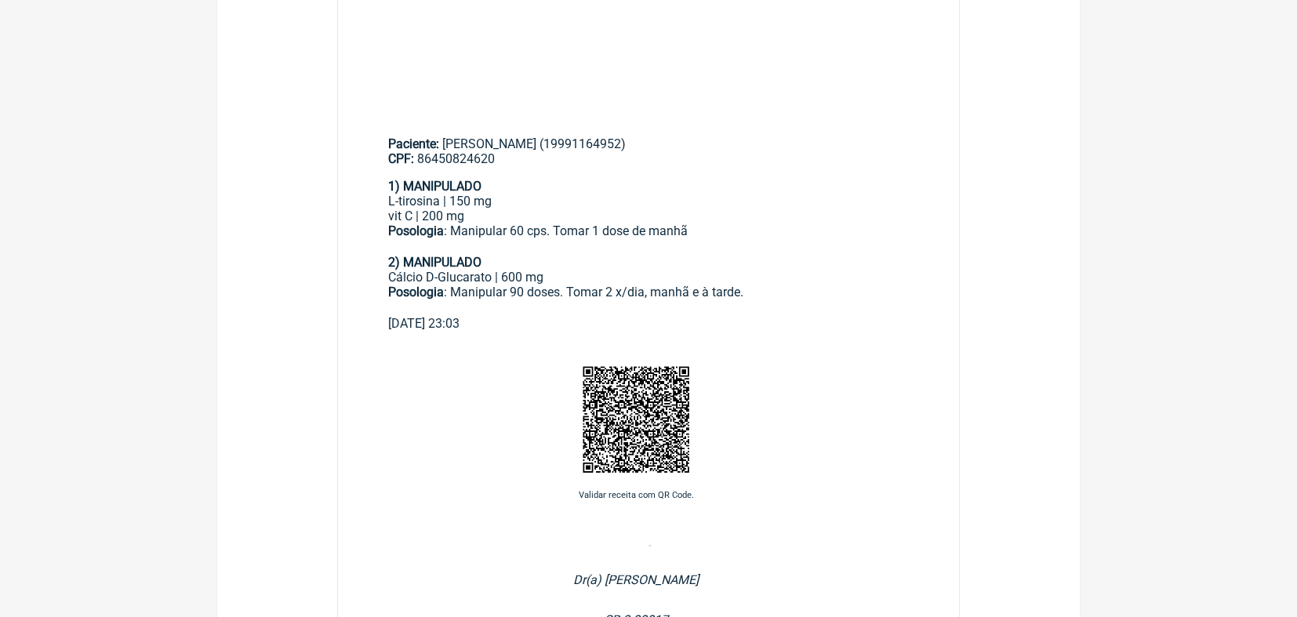
scroll to position [729, 0]
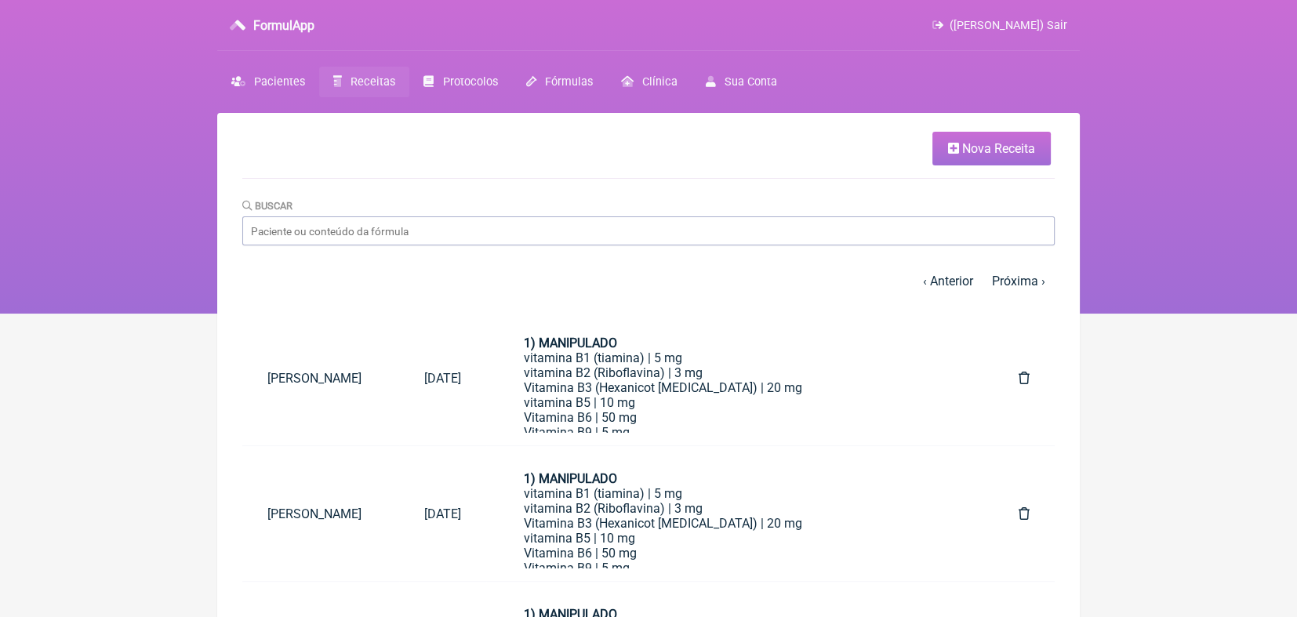
click at [993, 148] on span "Nova Receita" at bounding box center [998, 148] width 73 height 15
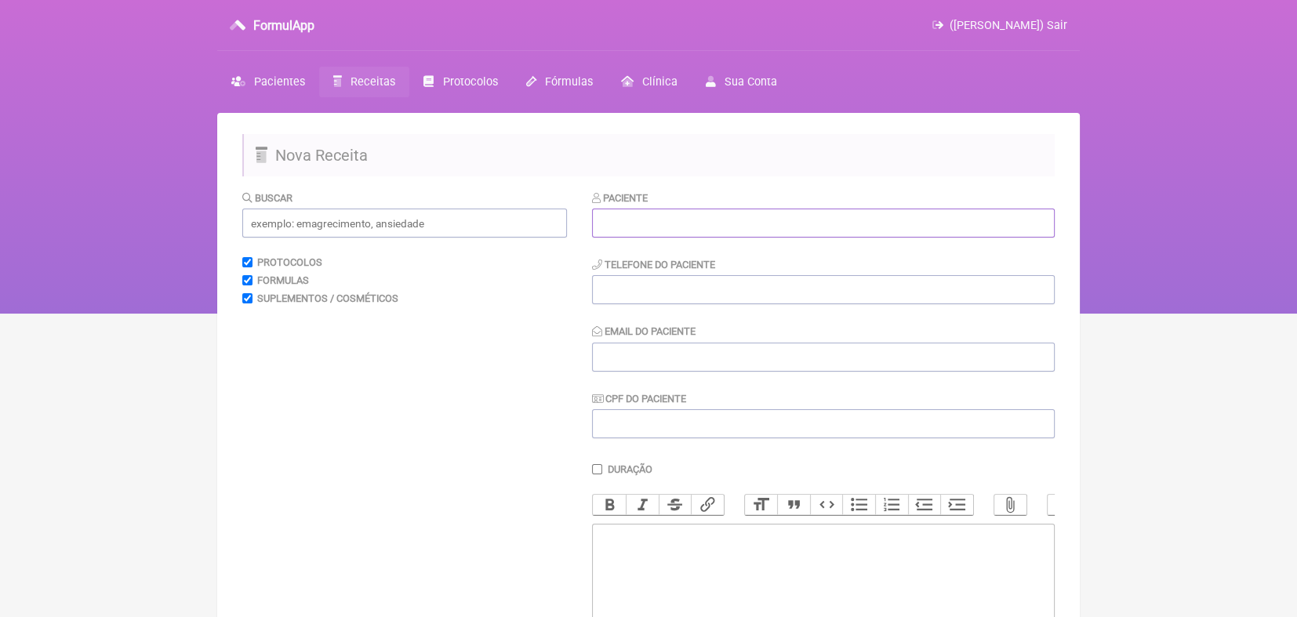
click at [633, 225] on input "text" at bounding box center [823, 223] width 463 height 29
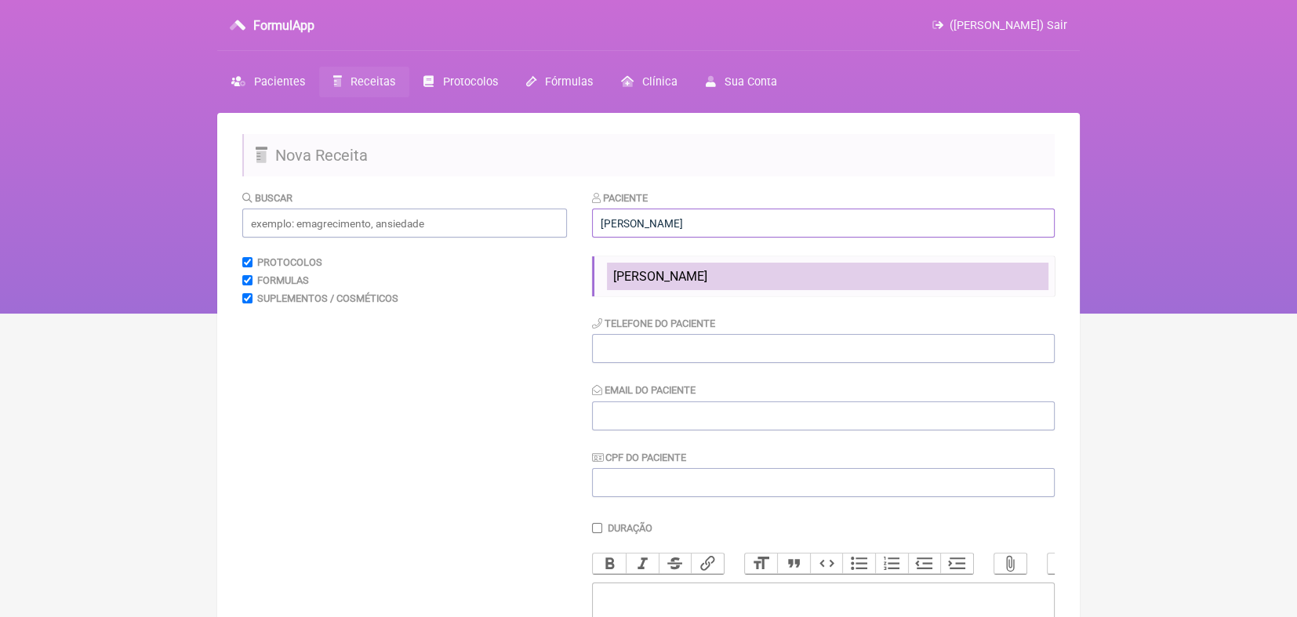
type input "[PERSON_NAME]"
click at [642, 274] on span "[PERSON_NAME]" at bounding box center [660, 276] width 94 height 15
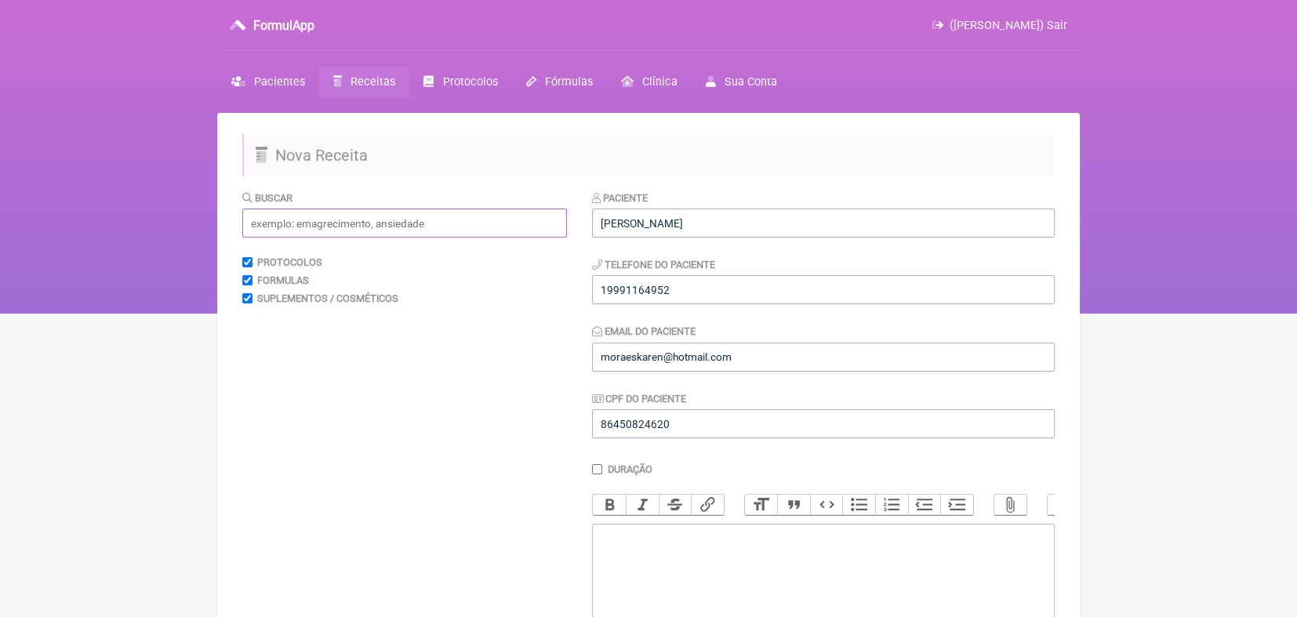
click at [504, 224] on input "text" at bounding box center [404, 223] width 325 height 29
click at [496, 226] on input "motility" at bounding box center [404, 223] width 325 height 29
type input "m"
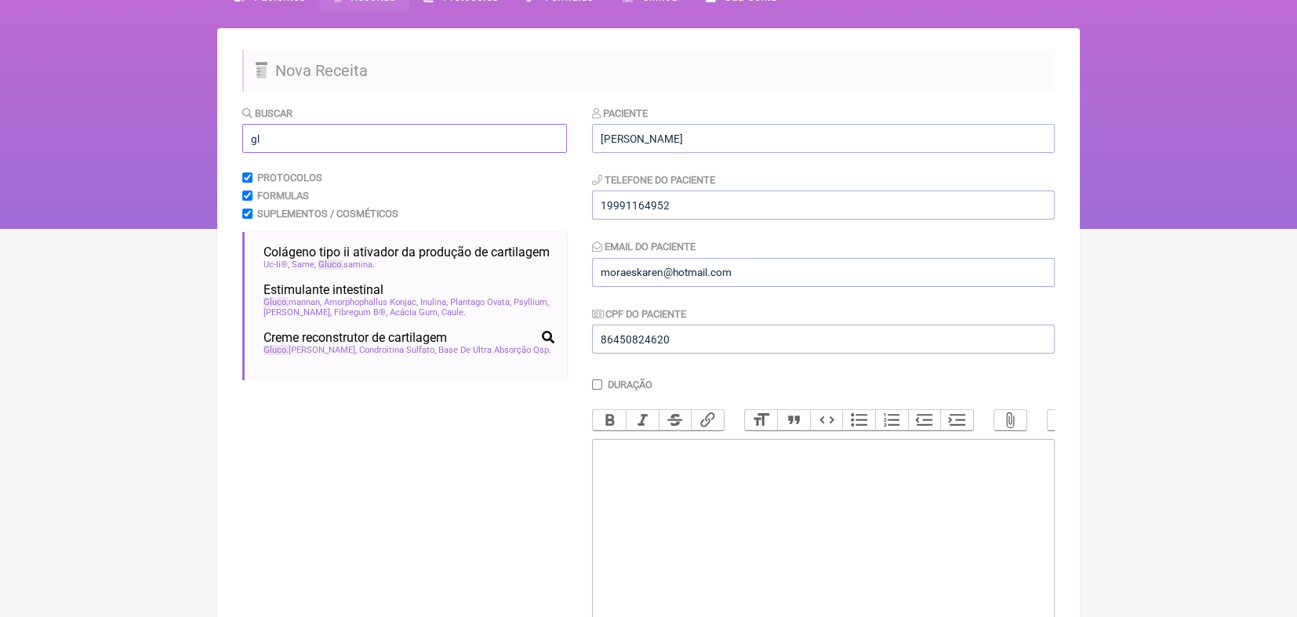
type input "g"
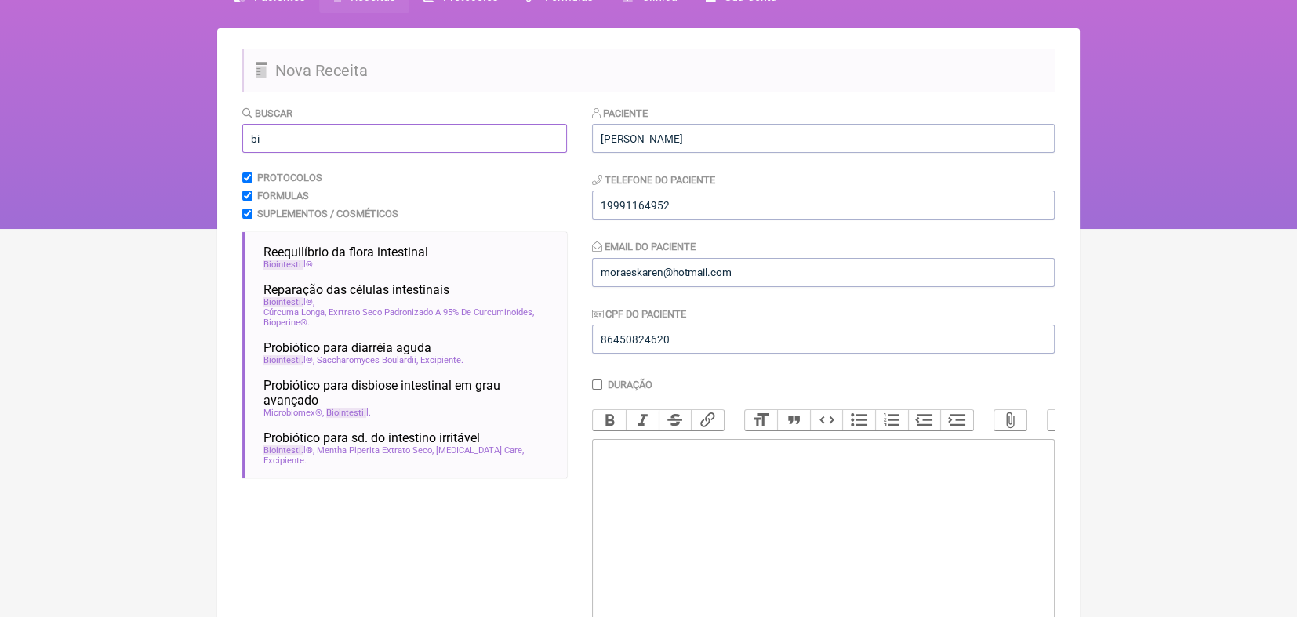
type input "b"
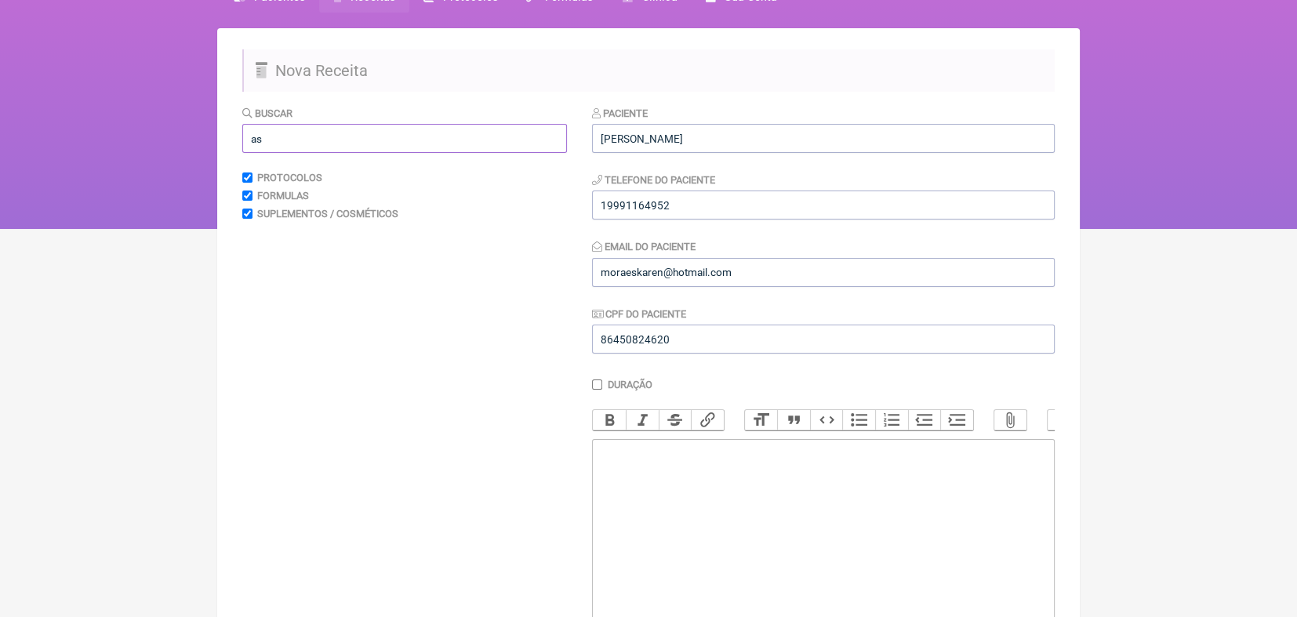
type input "a"
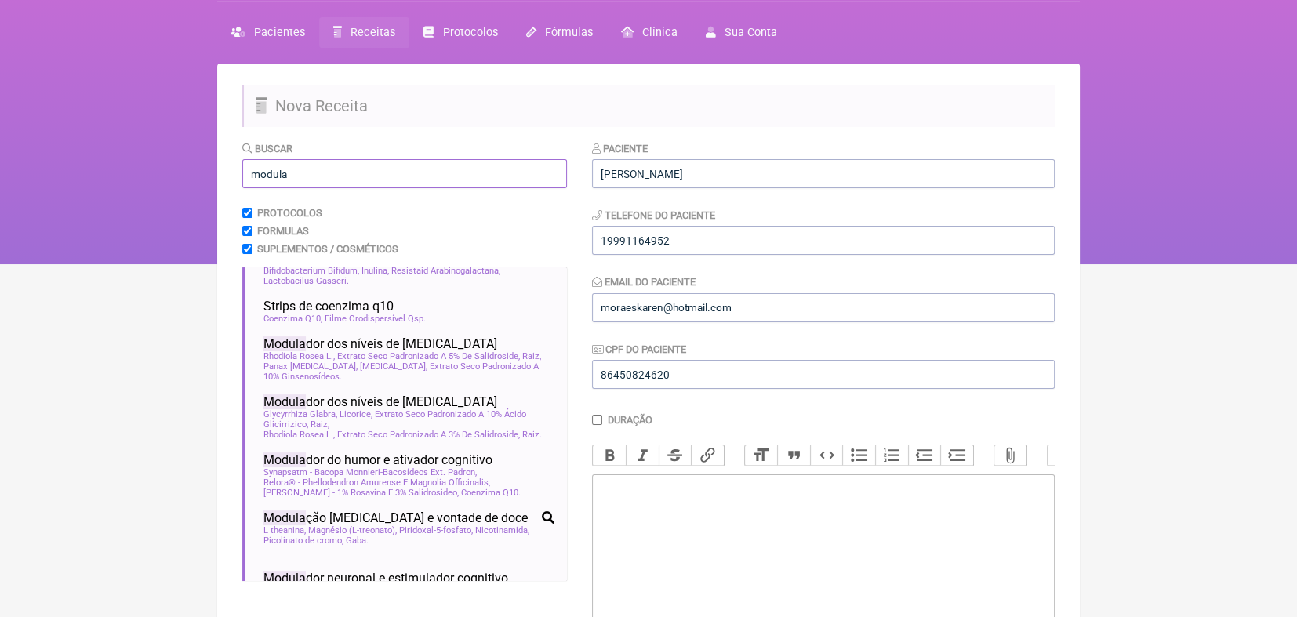
scroll to position [219, 0]
click at [588, 232] on form "Buscar modula Protocolos Formulas Suplementos / Cosméticos Modula dor do estres…" at bounding box center [648, 444] width 813 height 608
click at [525, 172] on input "modula" at bounding box center [404, 173] width 325 height 29
type input "m"
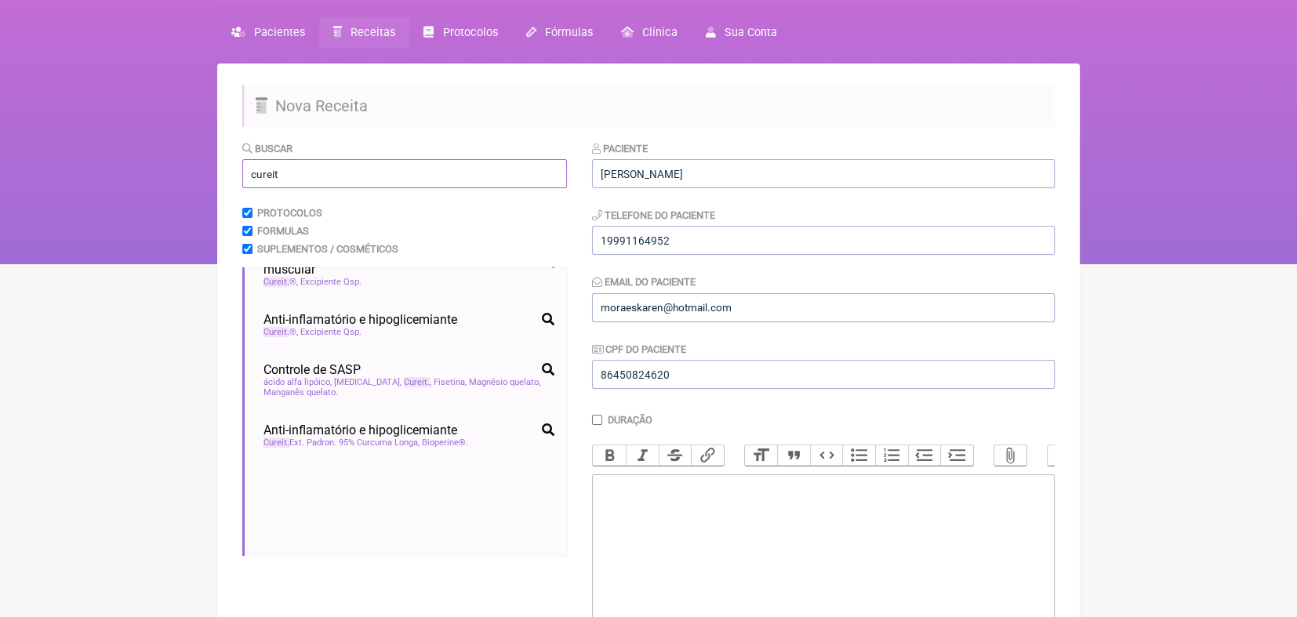
scroll to position [83, 0]
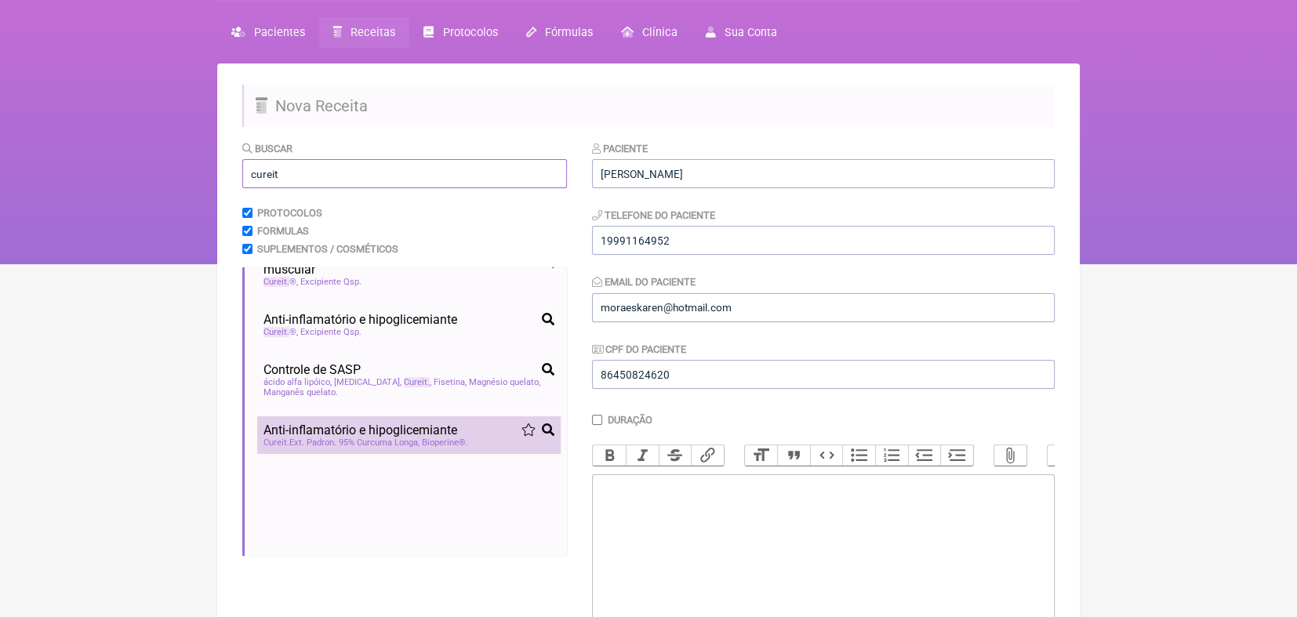
type input "cureit"
click at [373, 435] on span "Anti-inflamatório e hipoglicemiante" at bounding box center [361, 430] width 194 height 15
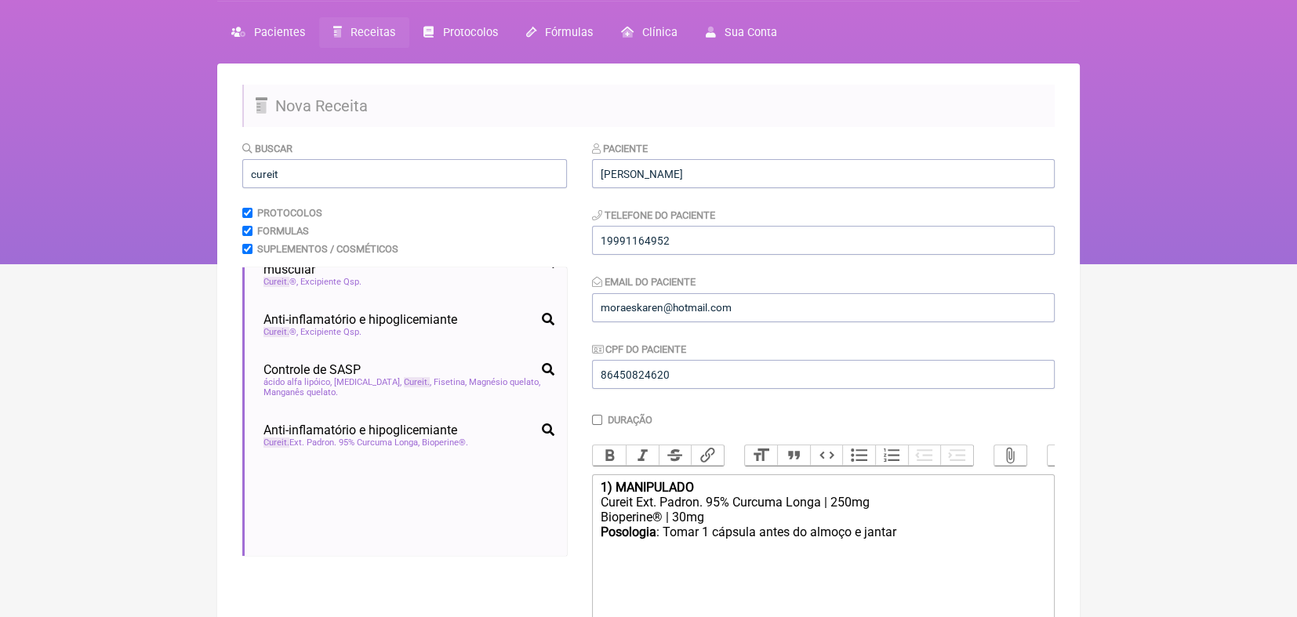
click at [834, 510] on div "Cureit Ext. Padron. 95% Curcuma Longa | 250mg" at bounding box center [823, 502] width 445 height 15
click at [599, 531] on trix-editor "1) MANIPULADO Cureit Ext. Padron. 95% Curcuma Longa | 250mg Bioperine® | 30mg P…" at bounding box center [823, 568] width 463 height 188
click at [1013, 529] on div "Posologia : Manipular 90 cps. Tomar 1 cápsula antes do almoço e jantar ㅤ" at bounding box center [823, 525] width 445 height 31
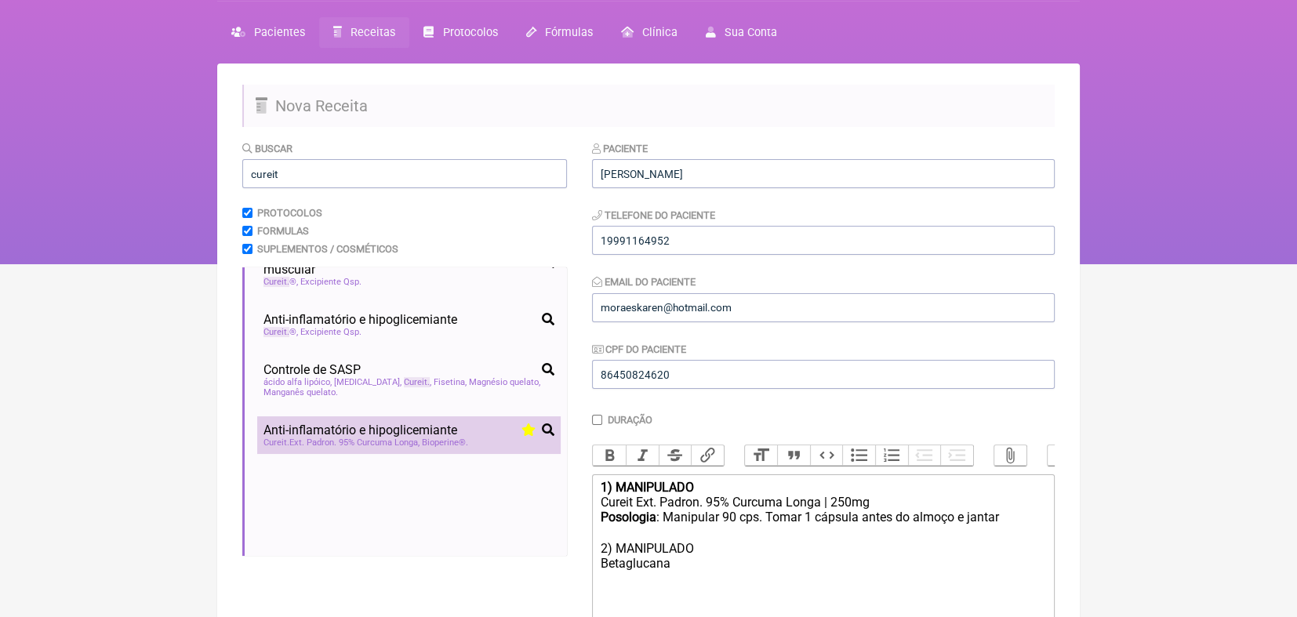
paste trix-editor "<div><strong>1) MANIPULADO</strong></div><div>Cureit Ext. Padron. 95% Curcuma L…"
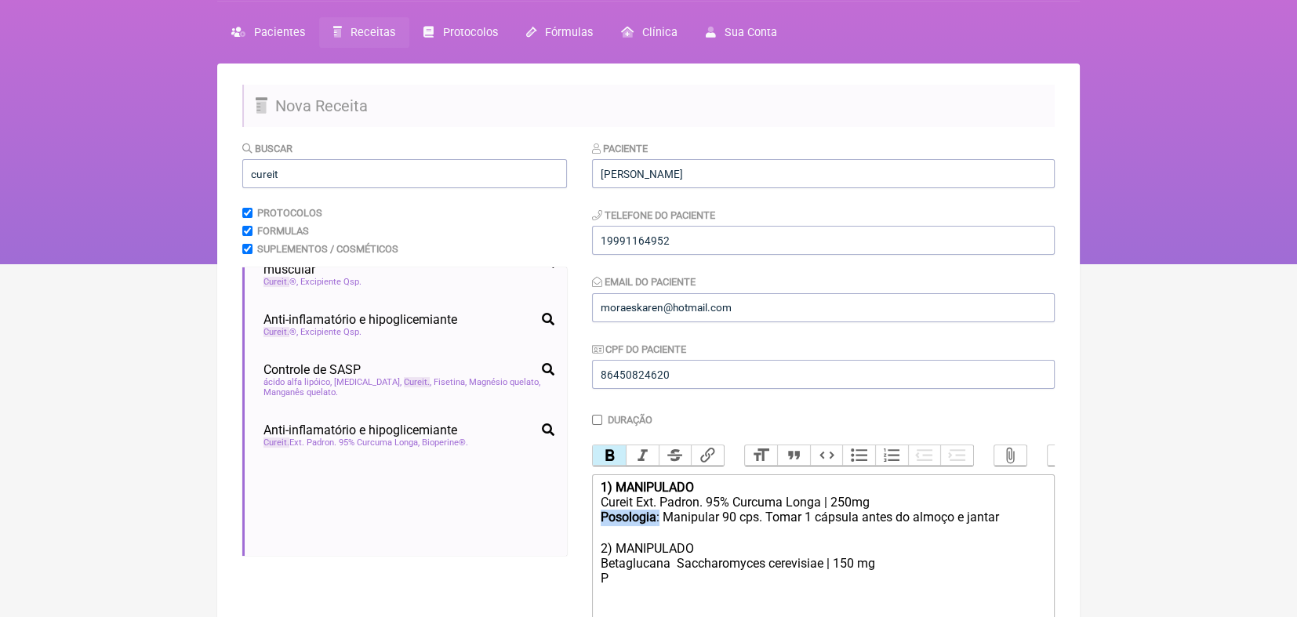
drag, startPoint x: 599, startPoint y: 532, endPoint x: 658, endPoint y: 531, distance: 58.8
click at [658, 531] on trix-editor "1) MANIPULADO Cureit Ext. Padron. 95% Curcuma Longa | 250mg Posologia : Manipul…" at bounding box center [823, 568] width 463 height 188
copy div "Posologia :"
drag, startPoint x: 635, startPoint y: 596, endPoint x: 599, endPoint y: 595, distance: 36.1
click at [599, 595] on trix-editor "1) MANIPULADO Cureit Ext. Padron. 95% Curcuma Longa | 250mg Posologia : Manipul…" at bounding box center [823, 568] width 463 height 188
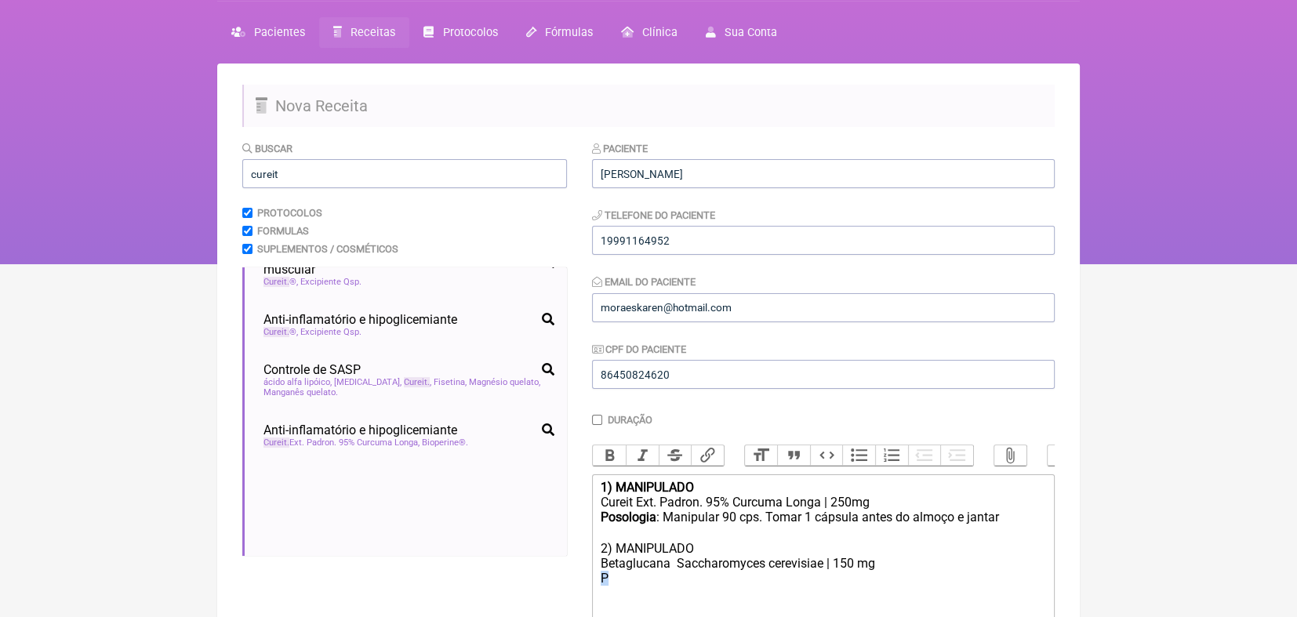
paste trix-editor "<strong>Posologia</strong>:"
type trix-editor "<div><strong>1) MANIPULADO</strong></div><div>Cureit Ext. Padron. 95% Curcuma L…"
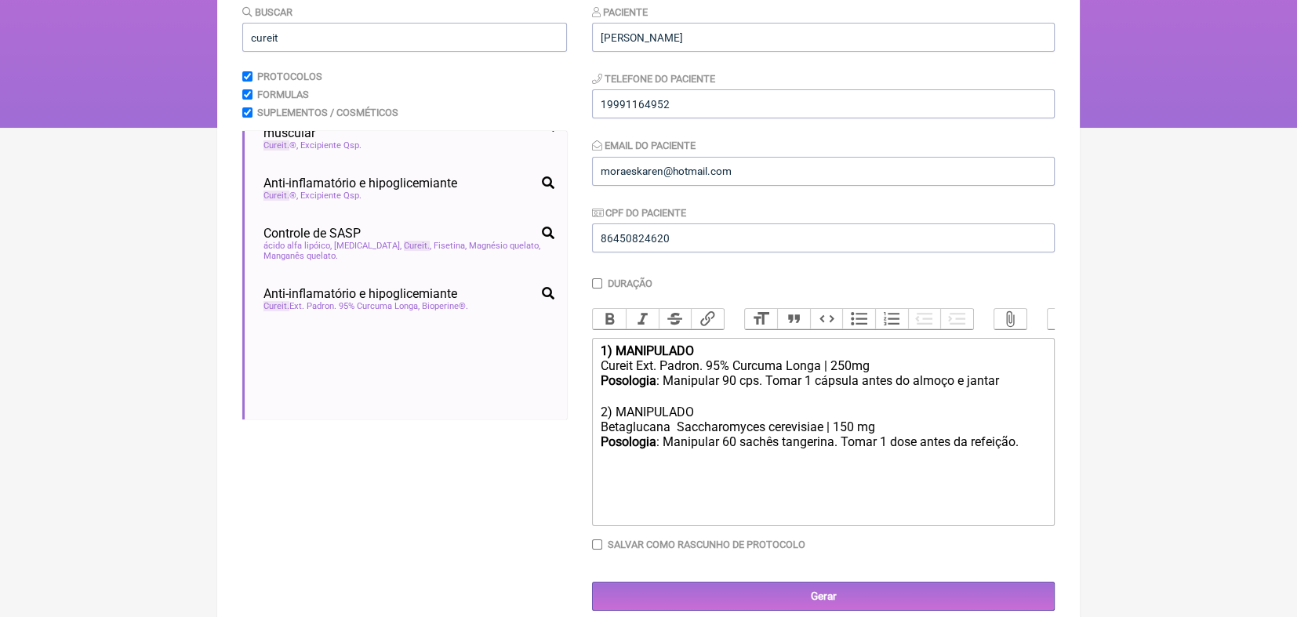
scroll to position [220, 0]
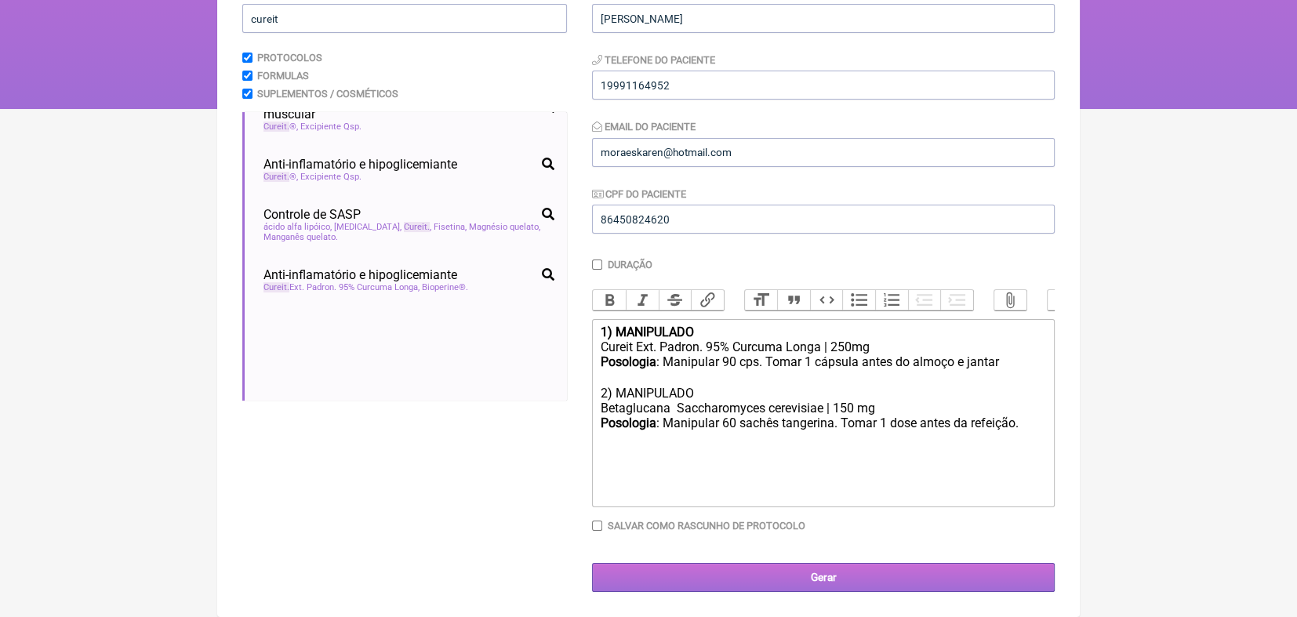
click at [816, 578] on input "Gerar" at bounding box center [823, 577] width 463 height 29
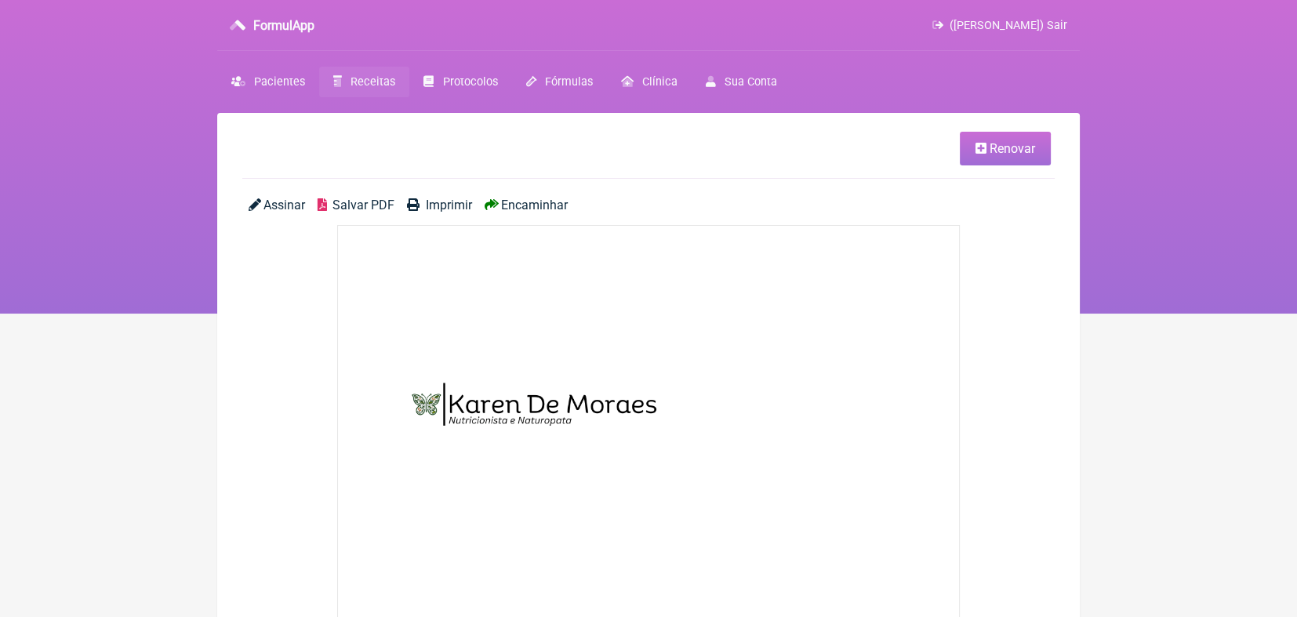
click at [545, 206] on span "Encaminhar" at bounding box center [534, 205] width 67 height 15
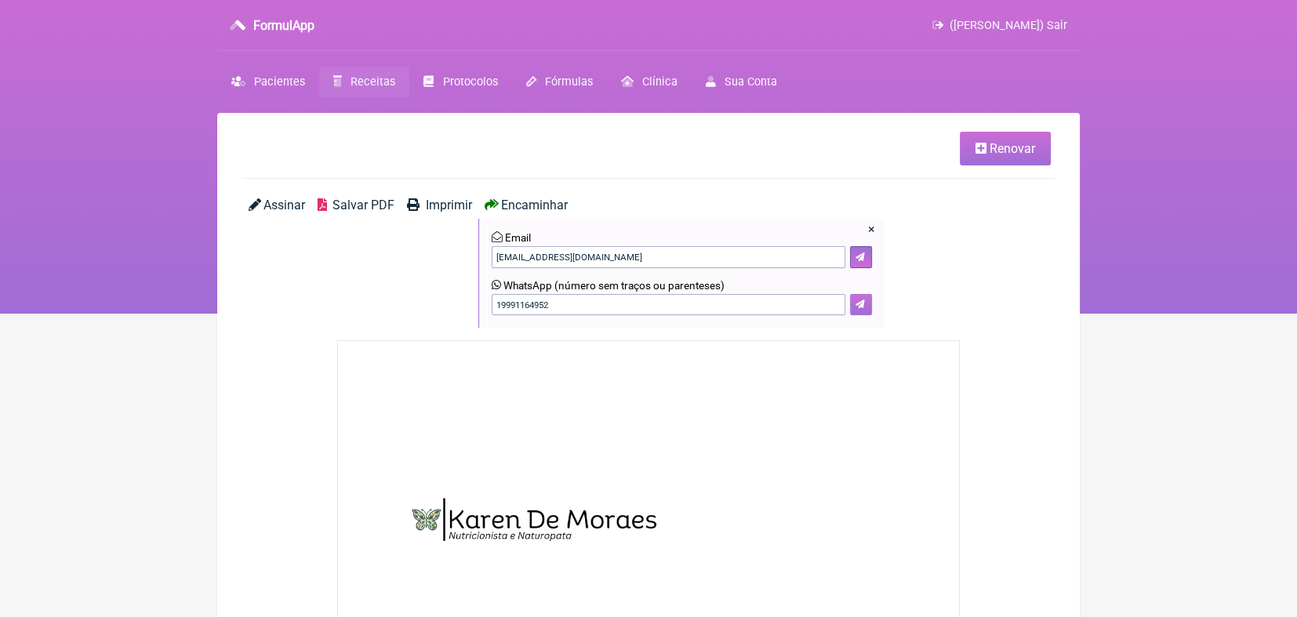
click at [864, 307] on icon at bounding box center [860, 304] width 9 height 9
click at [282, 77] on span "Pacientes" at bounding box center [279, 81] width 51 height 13
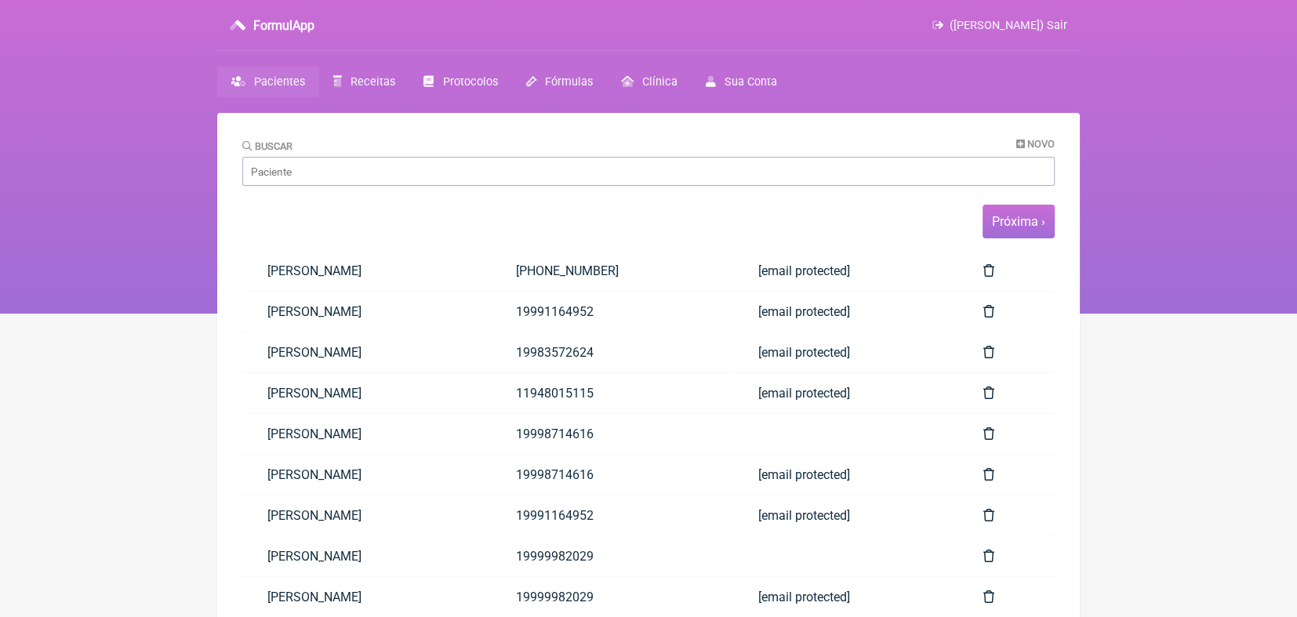
click at [1020, 229] on link "Próxima ›" at bounding box center [1018, 221] width 53 height 15
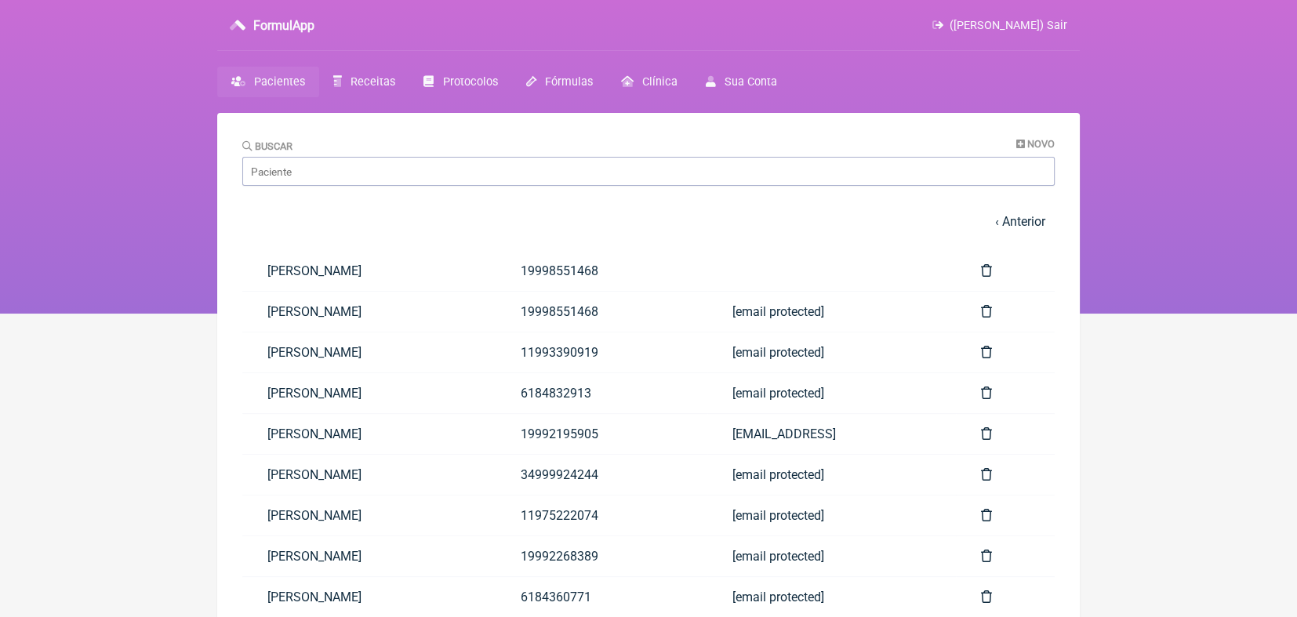
click at [1020, 229] on link "‹ Anterior" at bounding box center [1020, 221] width 50 height 15
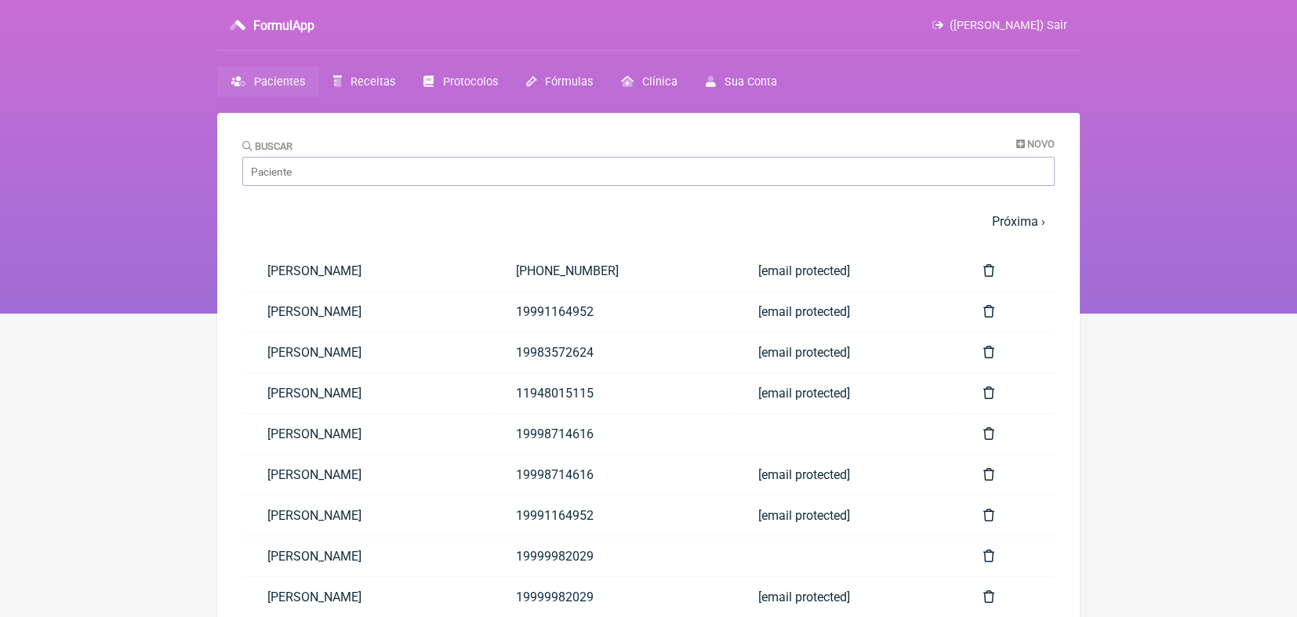
click at [1020, 229] on link "Próxima ›" at bounding box center [1018, 221] width 53 height 15
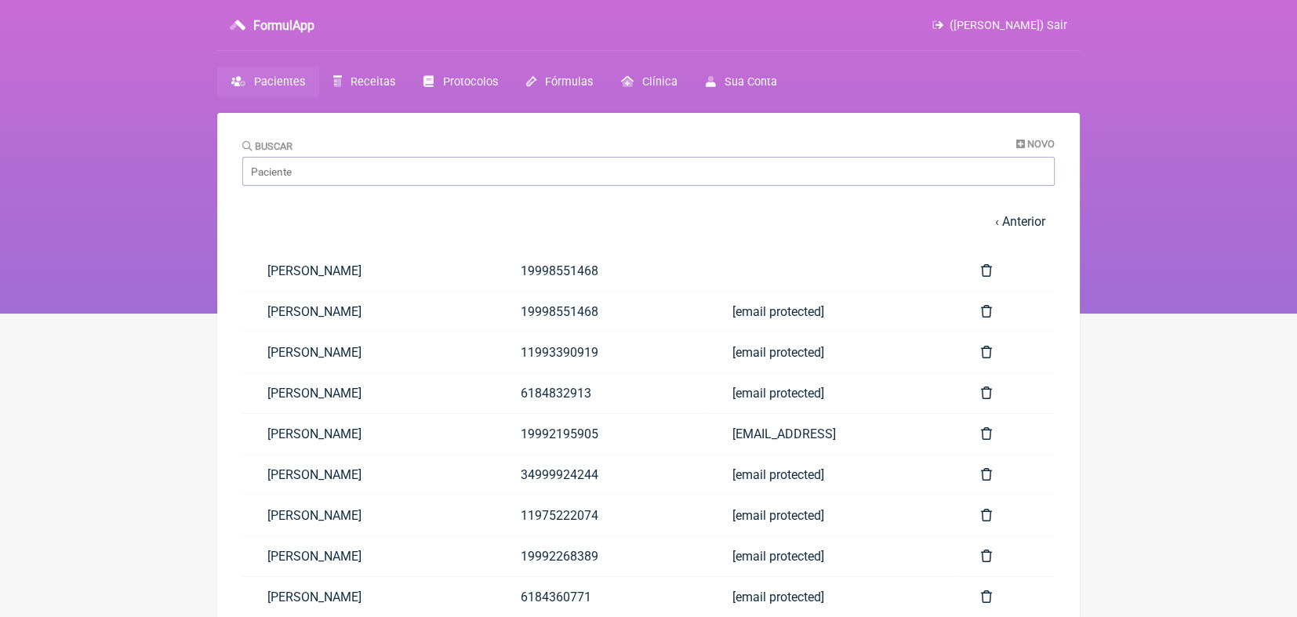
click at [1020, 229] on link "‹ Anterior" at bounding box center [1020, 221] width 50 height 15
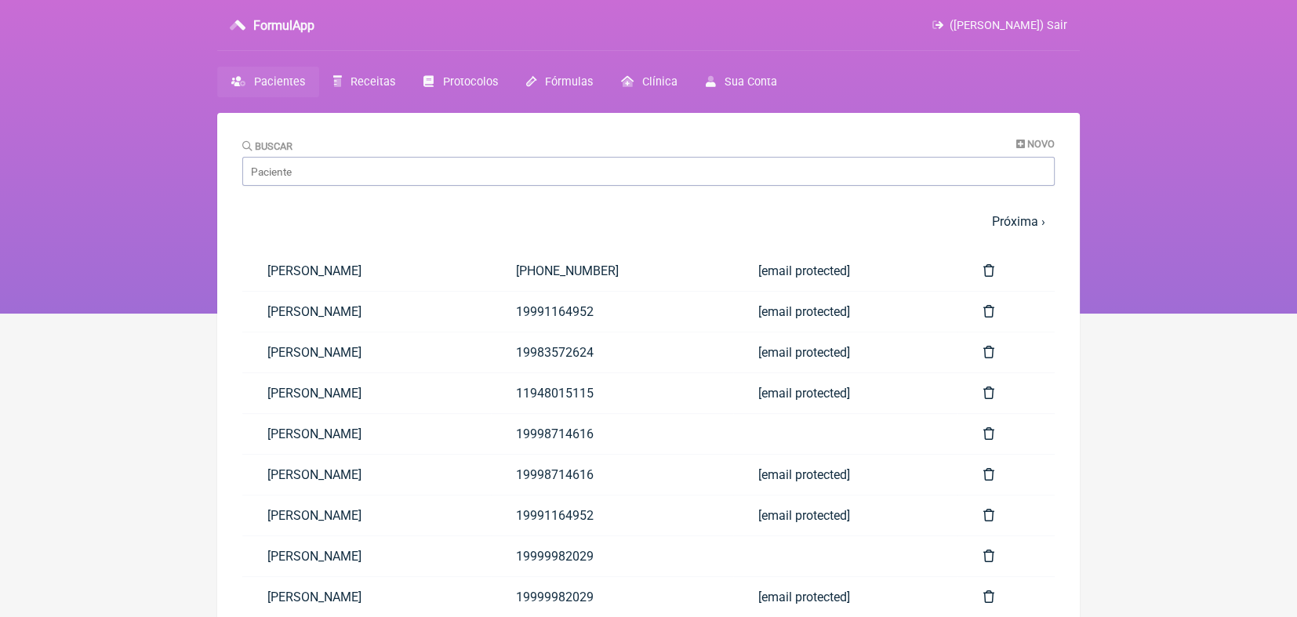
click at [1020, 229] on link "Próxima ›" at bounding box center [1018, 221] width 53 height 15
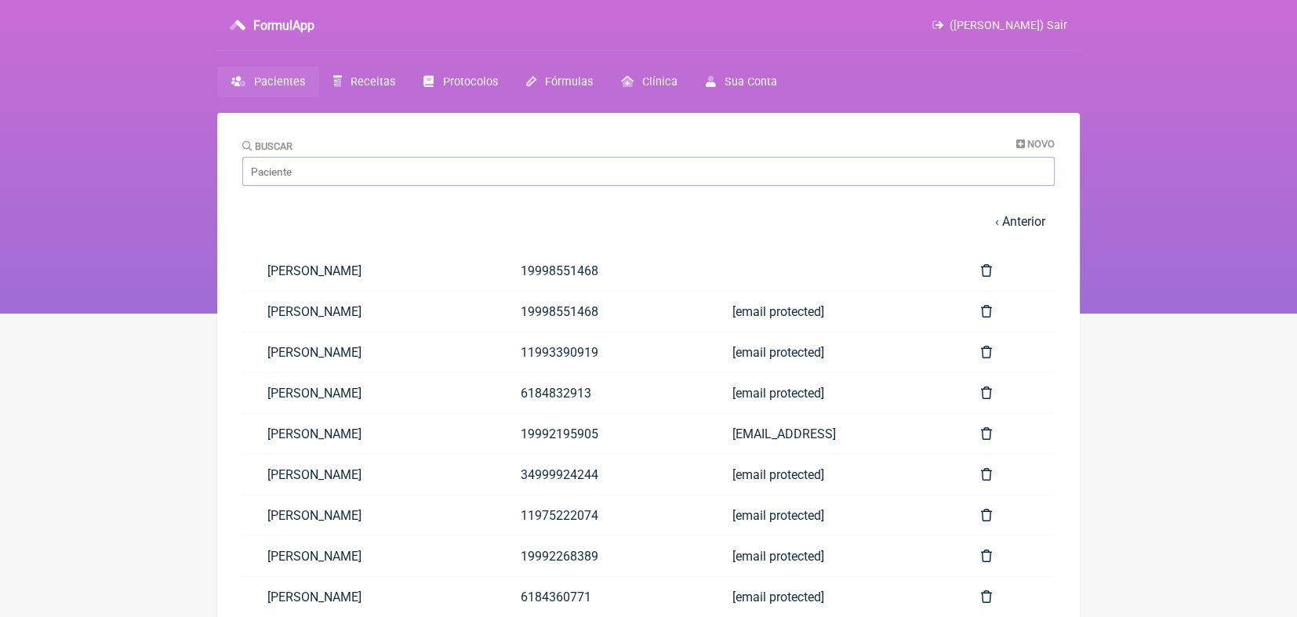
click at [1020, 229] on link "‹ Anterior" at bounding box center [1020, 221] width 50 height 15
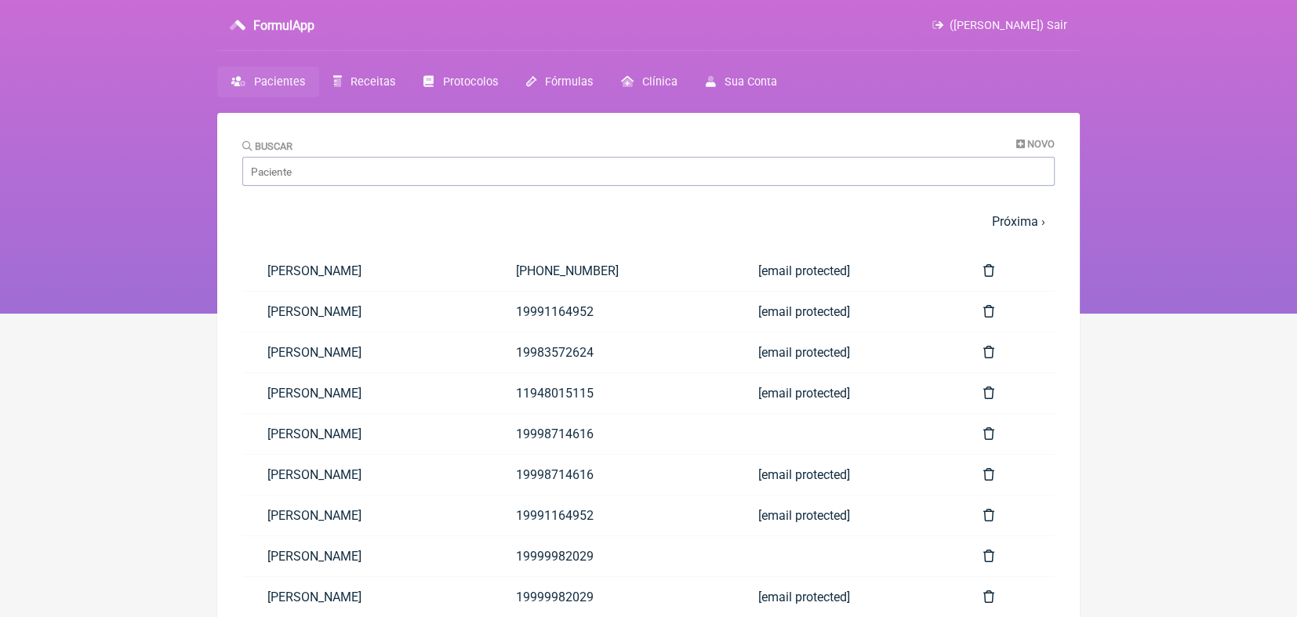
click at [1020, 229] on link "Próxima ›" at bounding box center [1018, 221] width 53 height 15
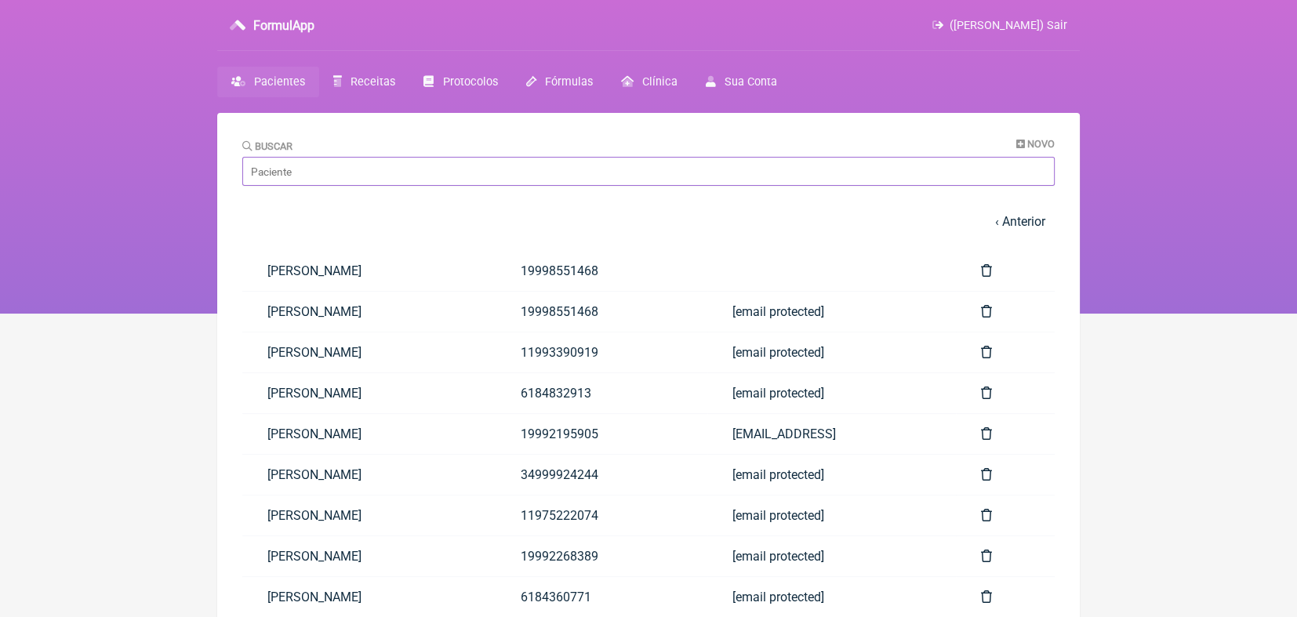
click at [857, 165] on input "Buscar" at bounding box center [648, 171] width 813 height 29
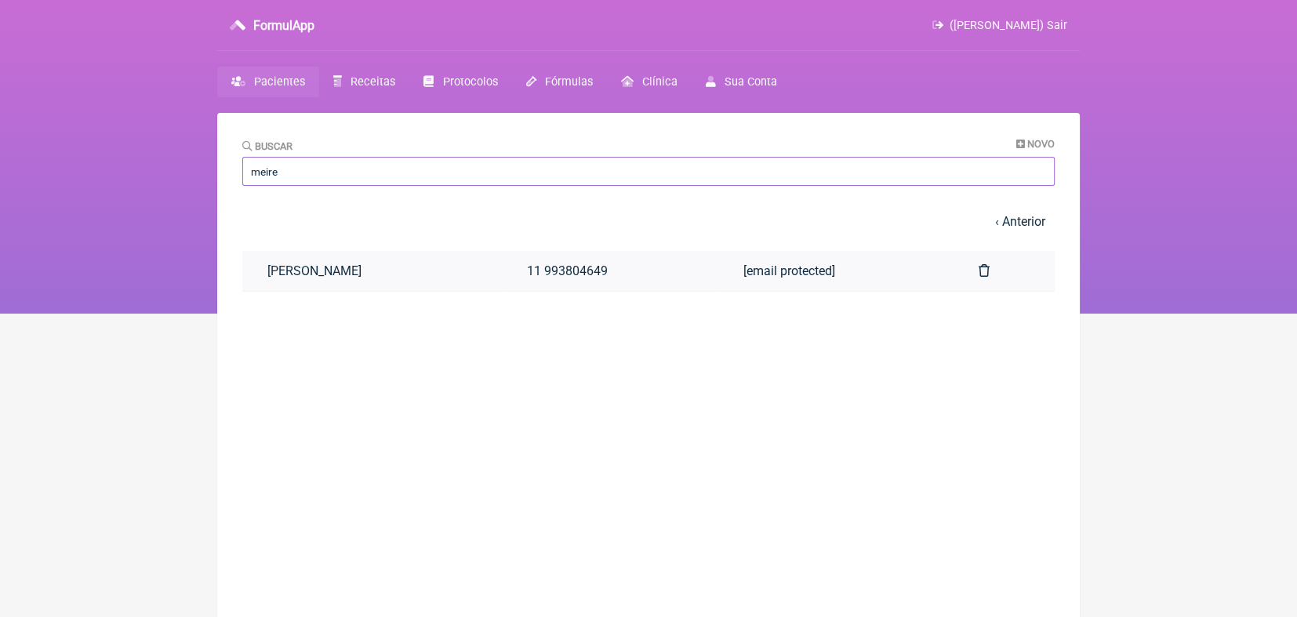
type input "meire"
click at [304, 269] on link "[PERSON_NAME]" at bounding box center [372, 271] width 260 height 40
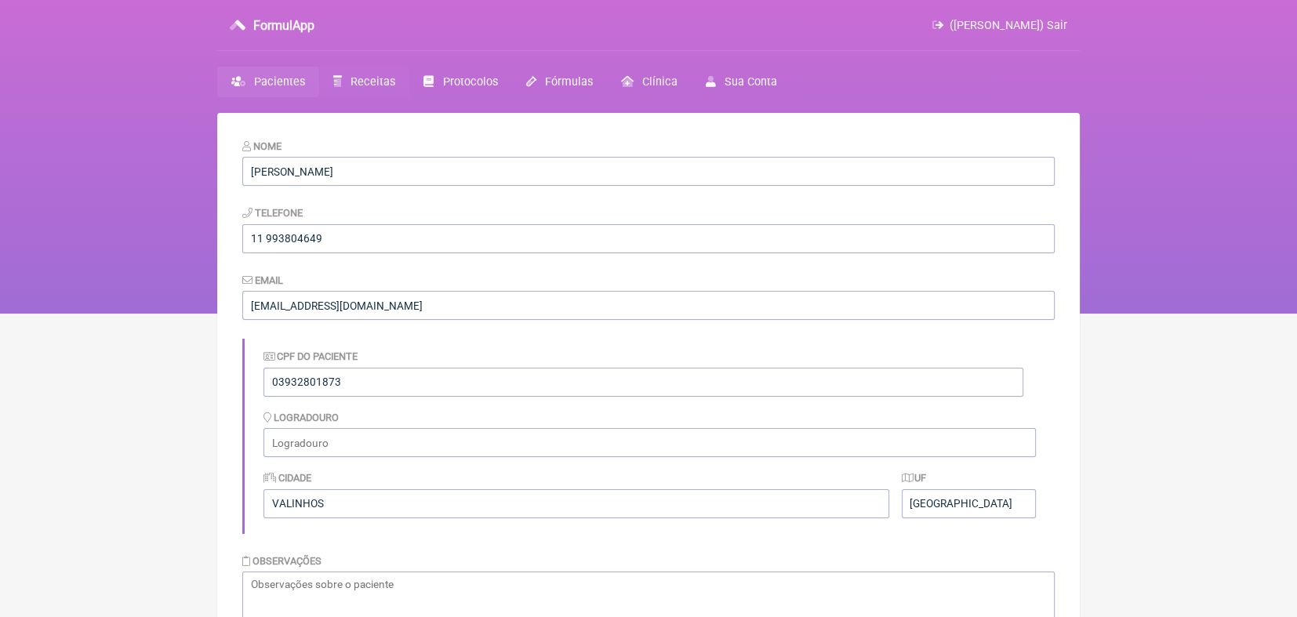
click at [351, 79] on span "Receitas" at bounding box center [373, 81] width 45 height 13
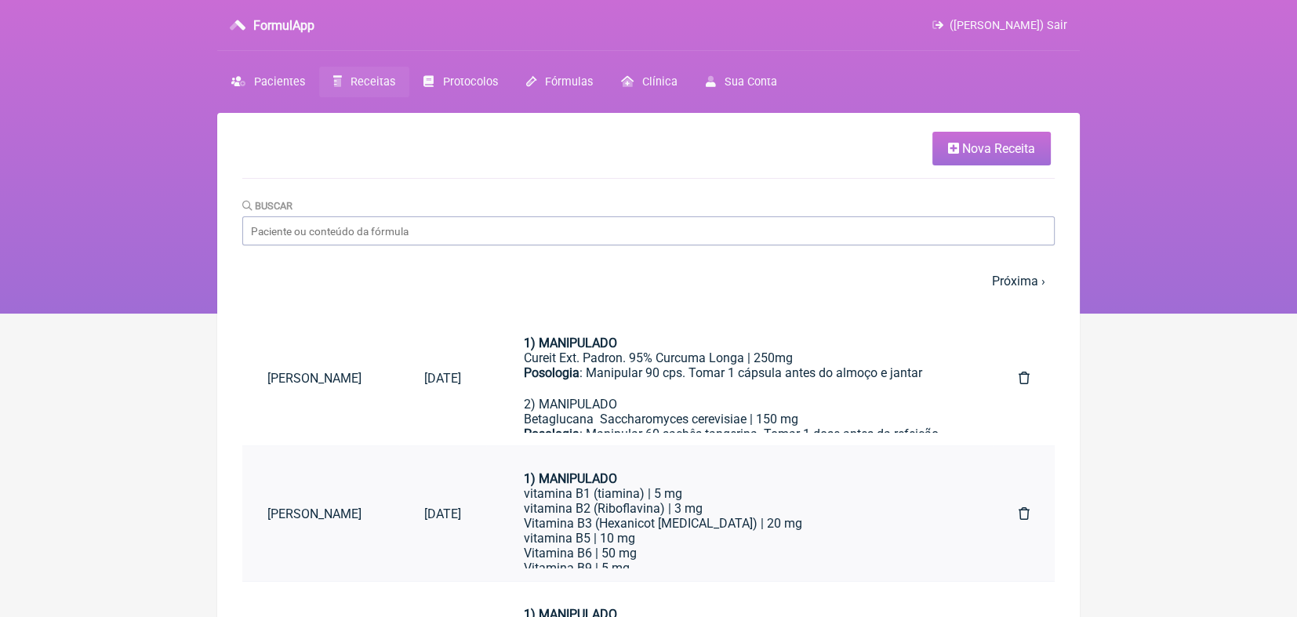
click at [319, 515] on link "[PERSON_NAME]" at bounding box center [320, 514] width 157 height 40
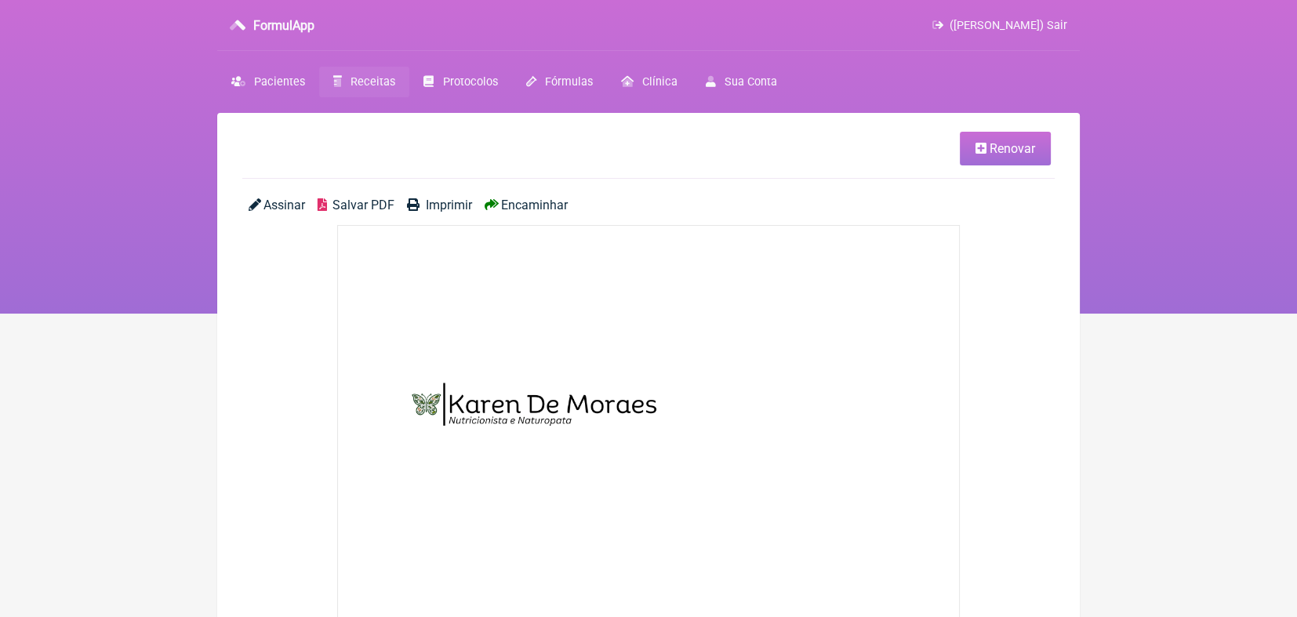
click at [1030, 147] on span "Renovar" at bounding box center [1012, 148] width 45 height 15
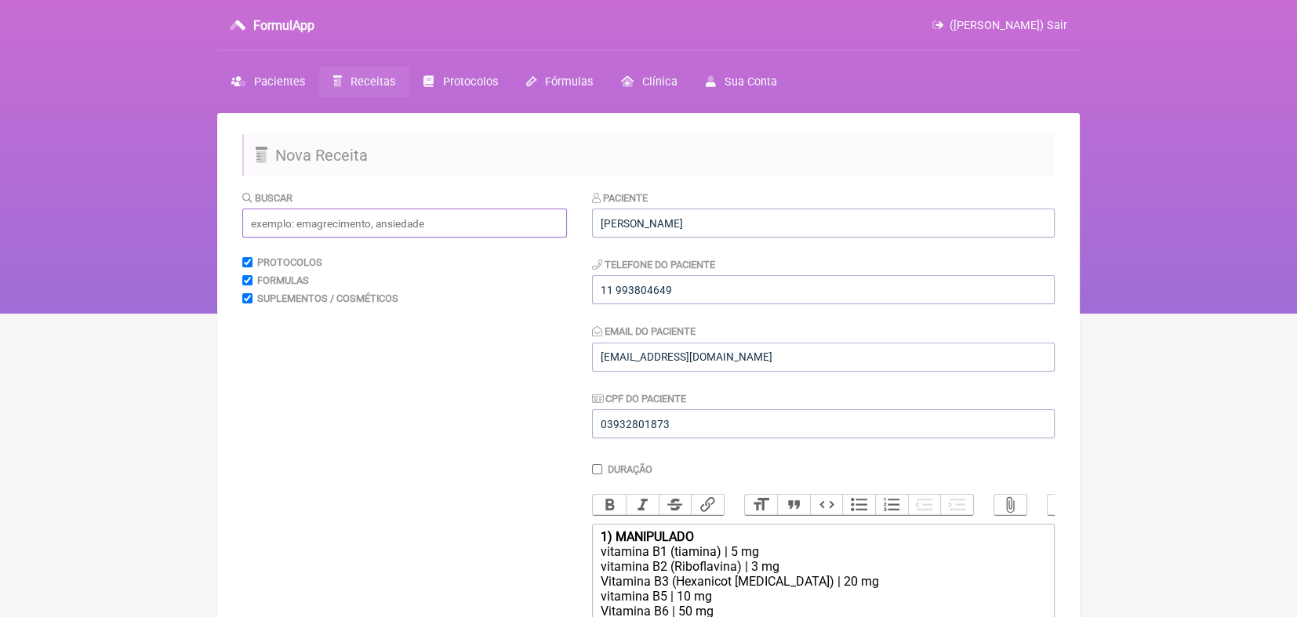
click at [544, 221] on input "text" at bounding box center [404, 223] width 325 height 29
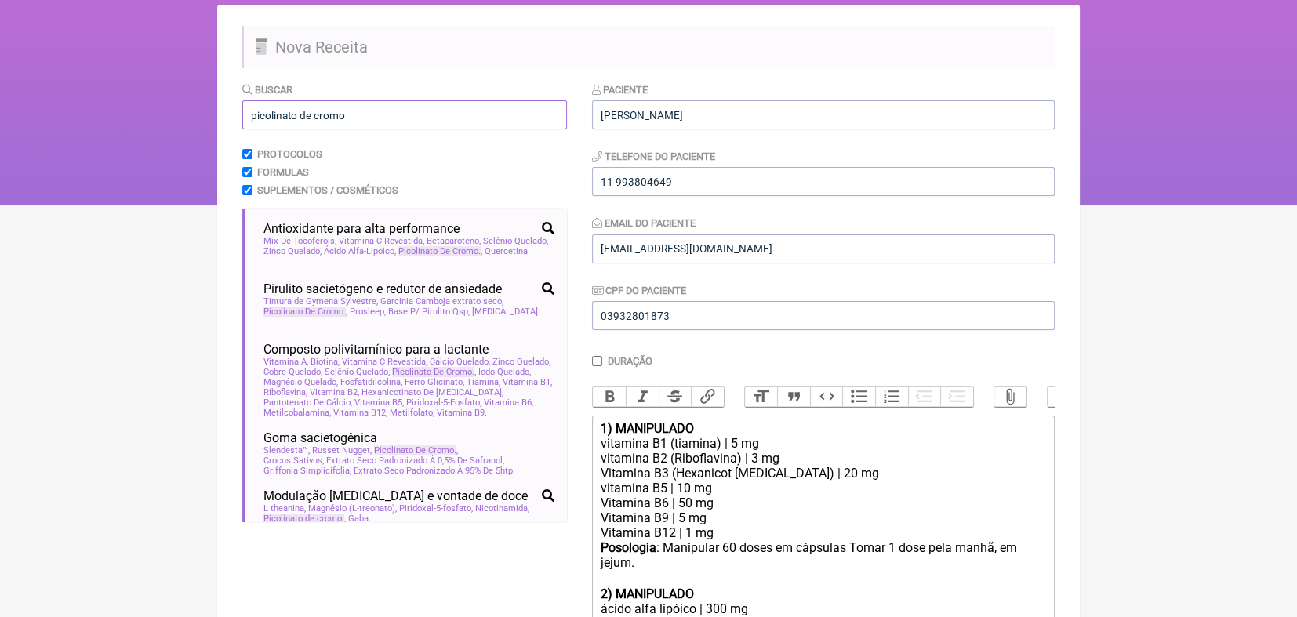
scroll to position [115, 0]
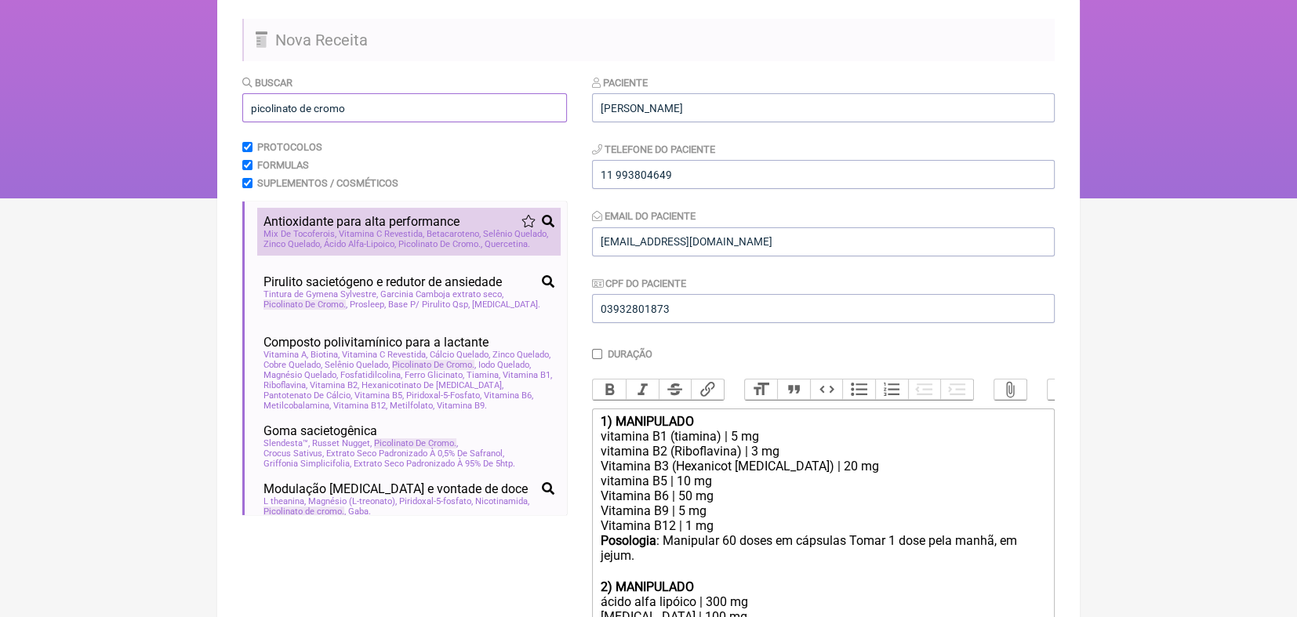
type input "picolinato de cromo"
